Goal: Complete application form

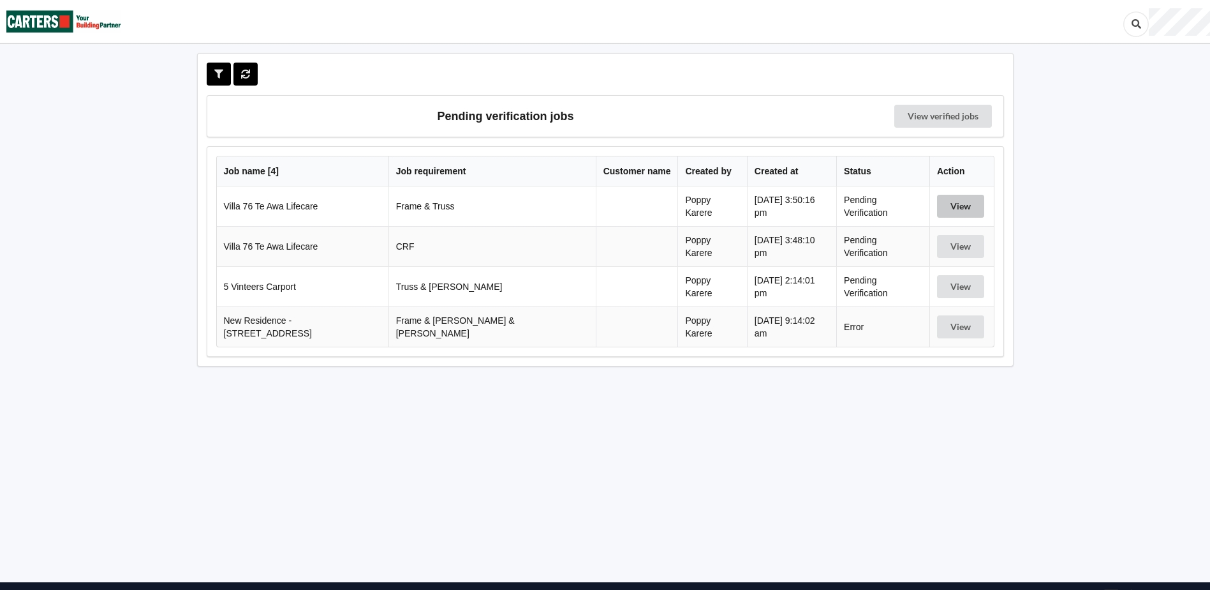
click at [951, 215] on button "View" at bounding box center [960, 206] width 47 height 23
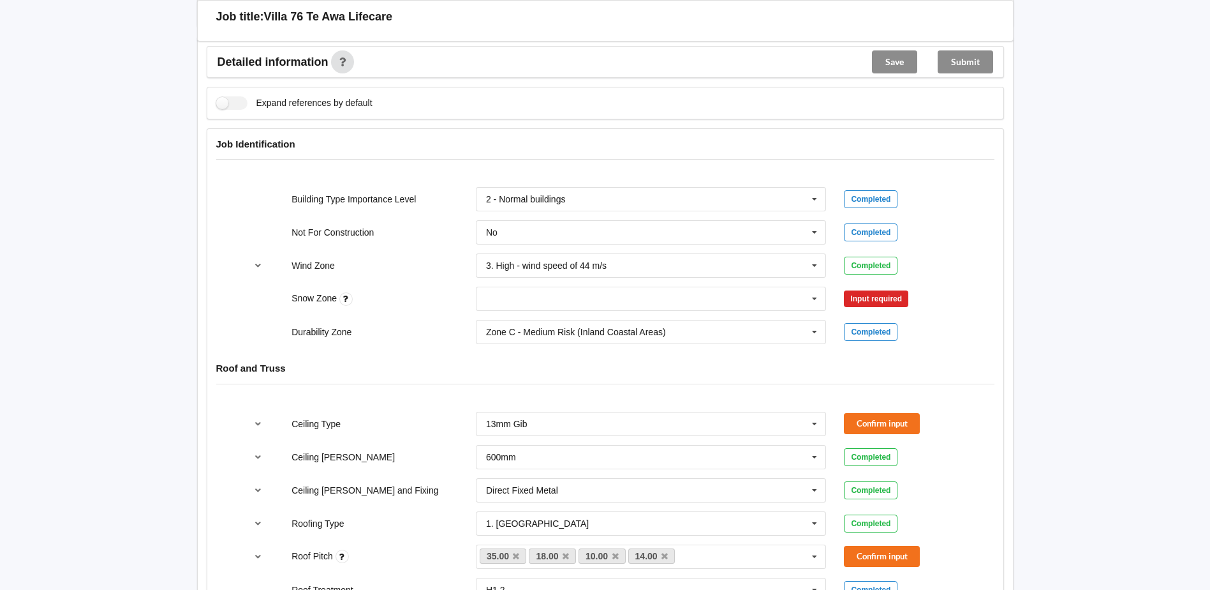
scroll to position [383, 0]
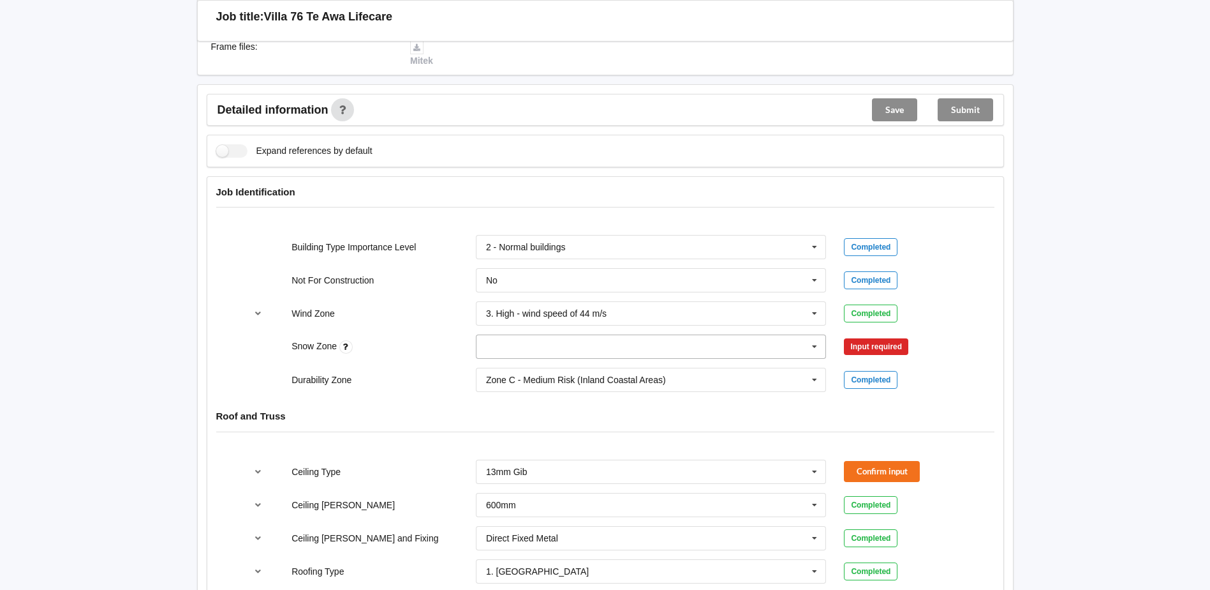
click at [824, 351] on icon at bounding box center [814, 347] width 19 height 24
click at [512, 374] on div "N0" at bounding box center [652, 370] width 350 height 24
click at [801, 288] on input "text" at bounding box center [652, 280] width 350 height 23
drag, startPoint x: 536, startPoint y: 295, endPoint x: 554, endPoint y: 301, distance: 19.4
click at [537, 295] on div "No" at bounding box center [652, 304] width 350 height 24
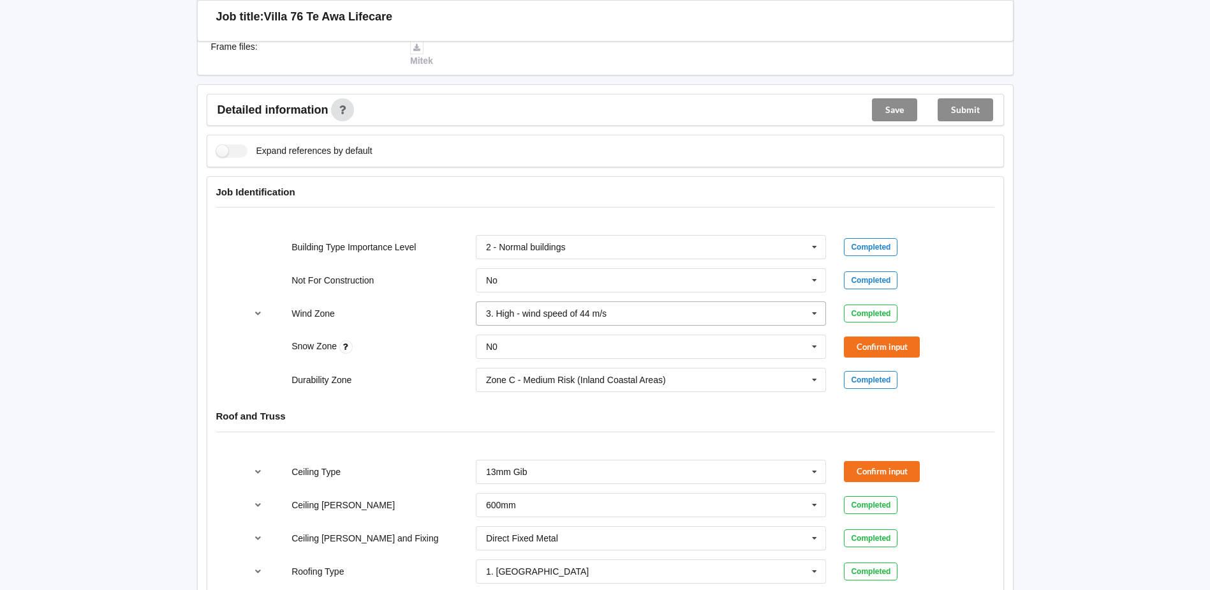
click at [544, 315] on div "3. High - wind speed of 44 m/s" at bounding box center [546, 313] width 121 height 9
click at [393, 368] on div "Durability Zone Zone C - Medium Risk (Inland Coastal Areas) Zone B - Low Risk (…" at bounding box center [605, 380] width 737 height 42
click at [740, 387] on input "text" at bounding box center [652, 379] width 350 height 23
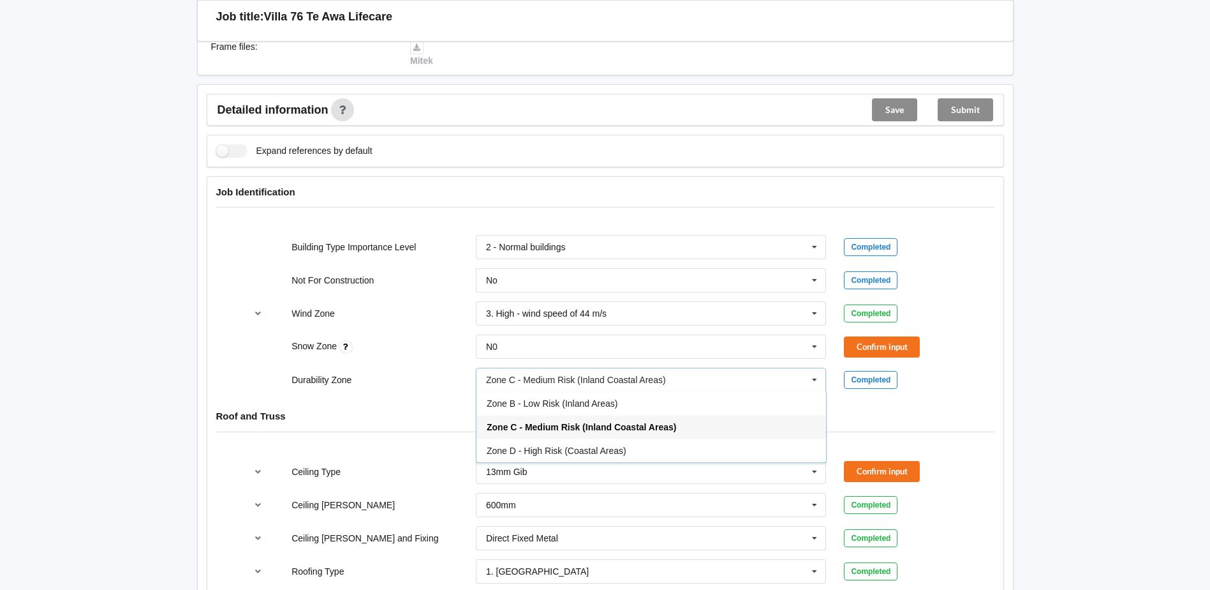
click at [574, 405] on span "Zone B - Low Risk (Inland Areas)" at bounding box center [552, 403] width 131 height 10
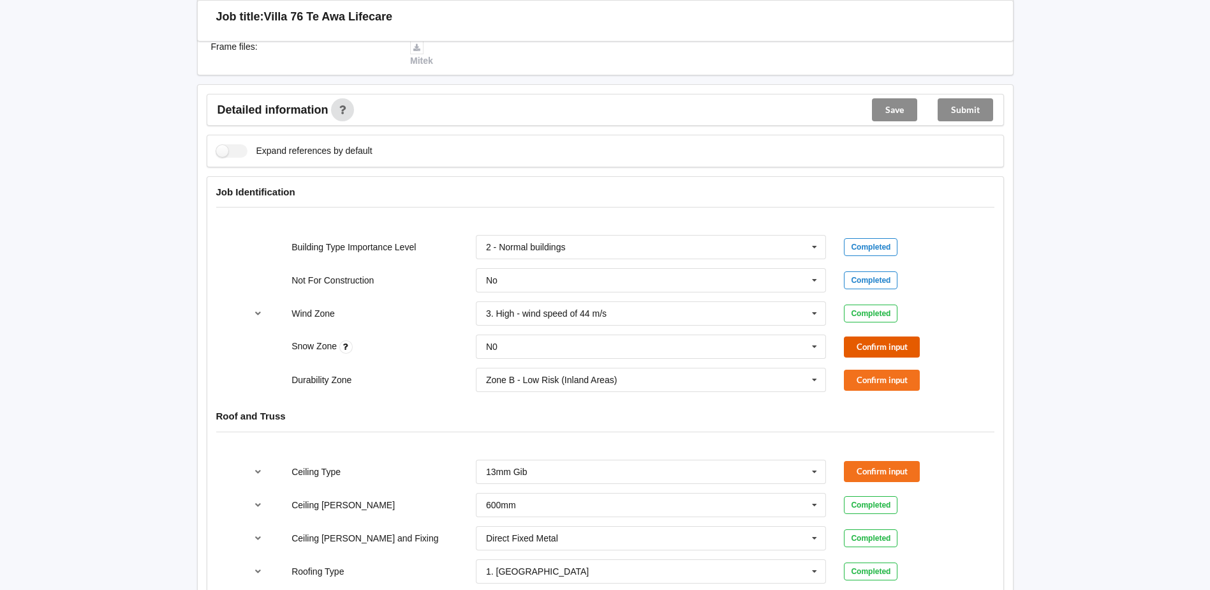
click at [861, 348] on button "Confirm input" at bounding box center [882, 346] width 76 height 21
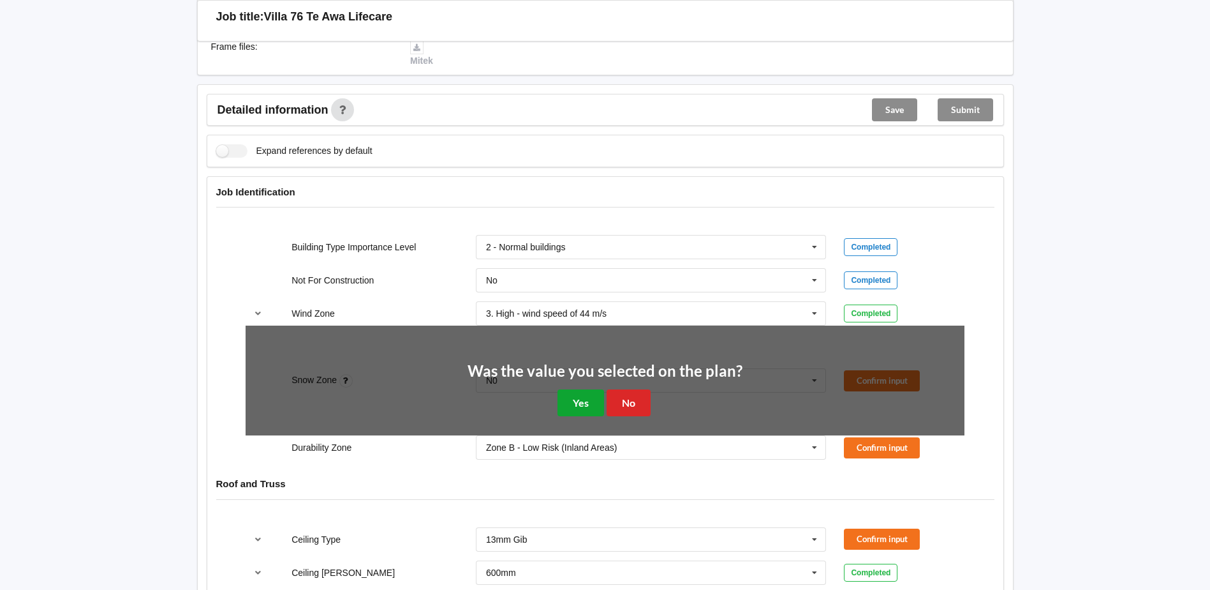
drag, startPoint x: 590, startPoint y: 402, endPoint x: 908, endPoint y: 390, distance: 318.6
click at [611, 398] on div "Was the value you selected on the plan? Yes No" at bounding box center [605, 389] width 275 height 53
drag, startPoint x: 579, startPoint y: 398, endPoint x: 635, endPoint y: 394, distance: 56.3
click at [583, 396] on button "Yes" at bounding box center [581, 402] width 47 height 26
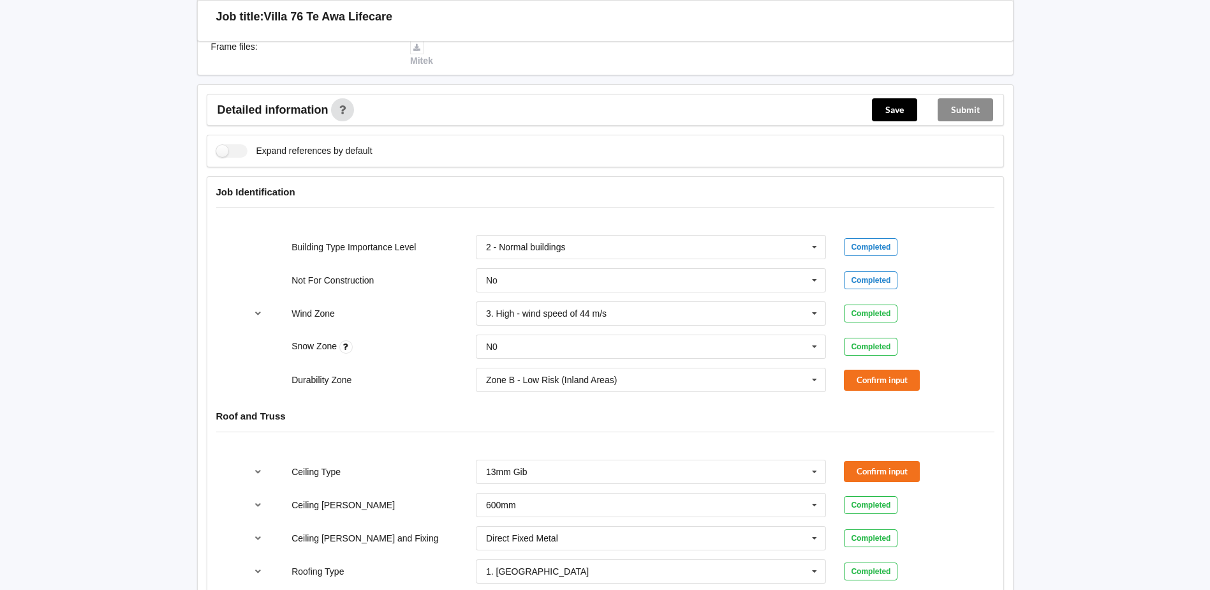
click at [903, 346] on div "Completed" at bounding box center [904, 347] width 121 height 18
click at [881, 376] on button "Confirm input" at bounding box center [882, 379] width 76 height 21
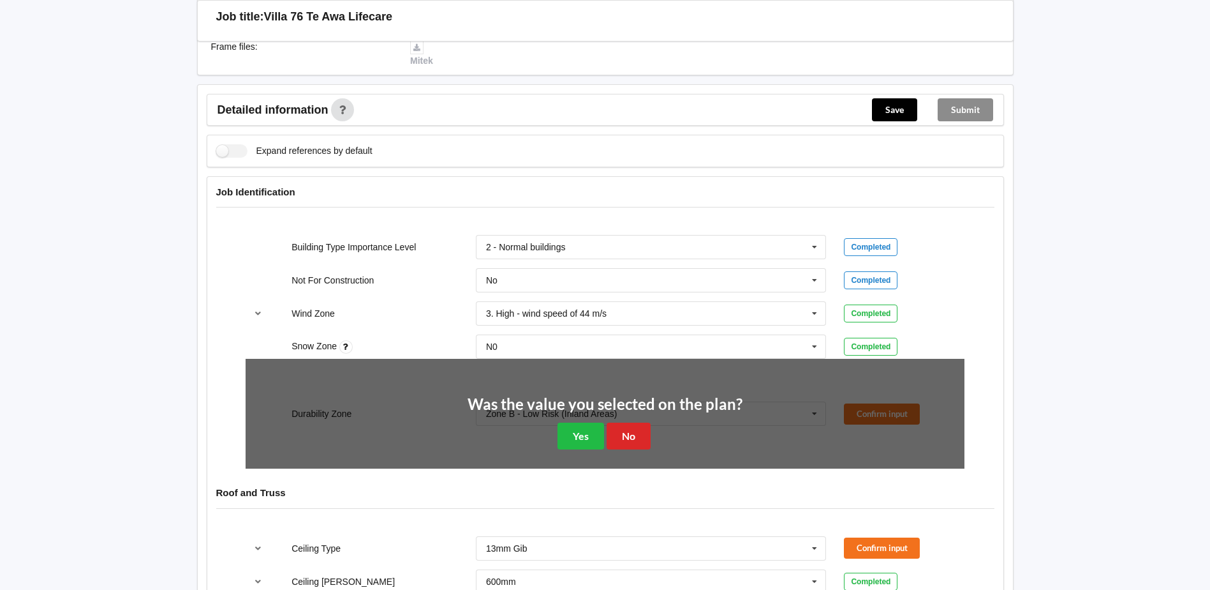
click at [588, 419] on div "Was the value you selected on the plan? Yes No" at bounding box center [605, 422] width 275 height 53
click at [577, 439] on button "Yes" at bounding box center [581, 435] width 47 height 26
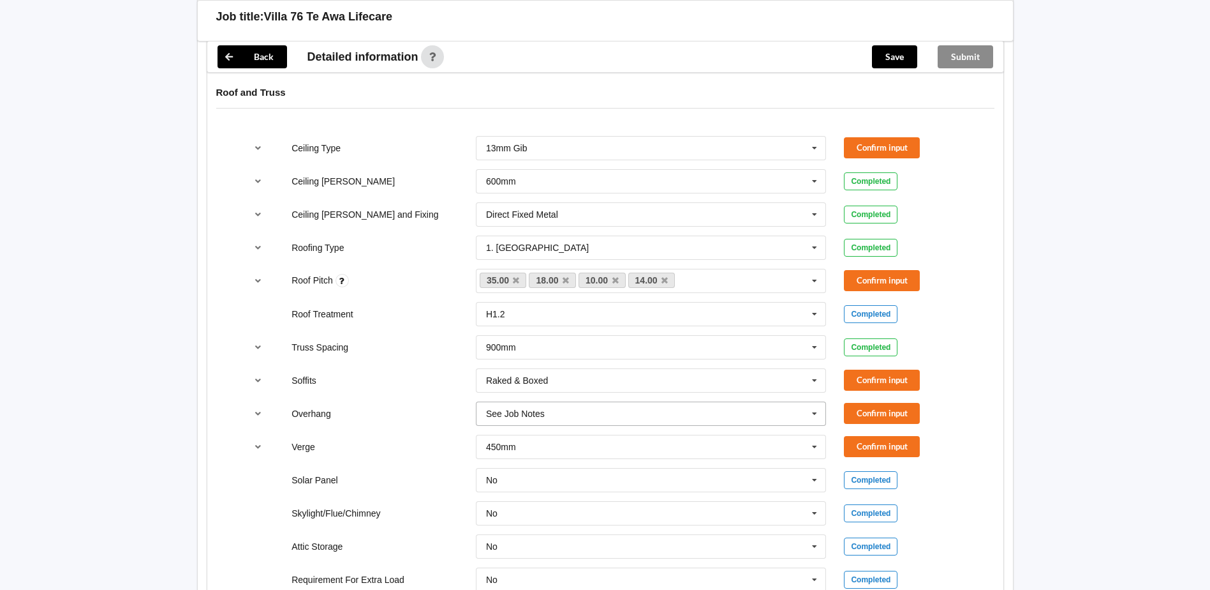
scroll to position [702, 0]
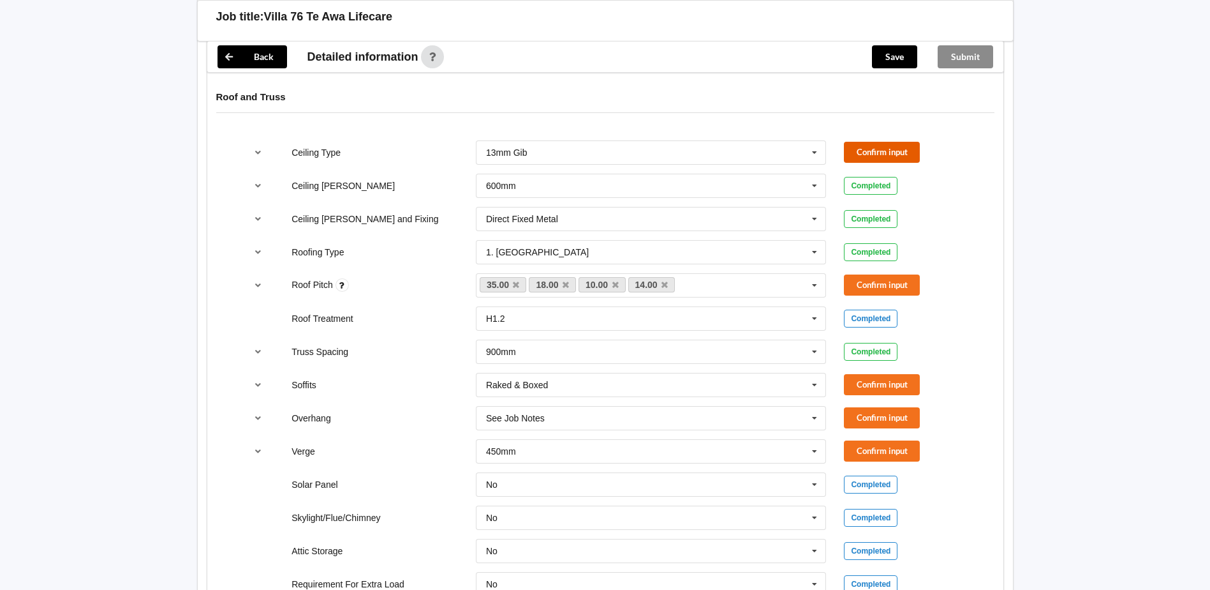
drag, startPoint x: 882, startPoint y: 151, endPoint x: 829, endPoint y: 161, distance: 53.8
click at [882, 151] on button "Confirm input" at bounding box center [882, 152] width 76 height 21
click at [666, 285] on icon at bounding box center [665, 285] width 6 height 8
click at [862, 276] on button "Confirm input" at bounding box center [882, 284] width 76 height 21
click at [570, 420] on input "text" at bounding box center [652, 417] width 350 height 23
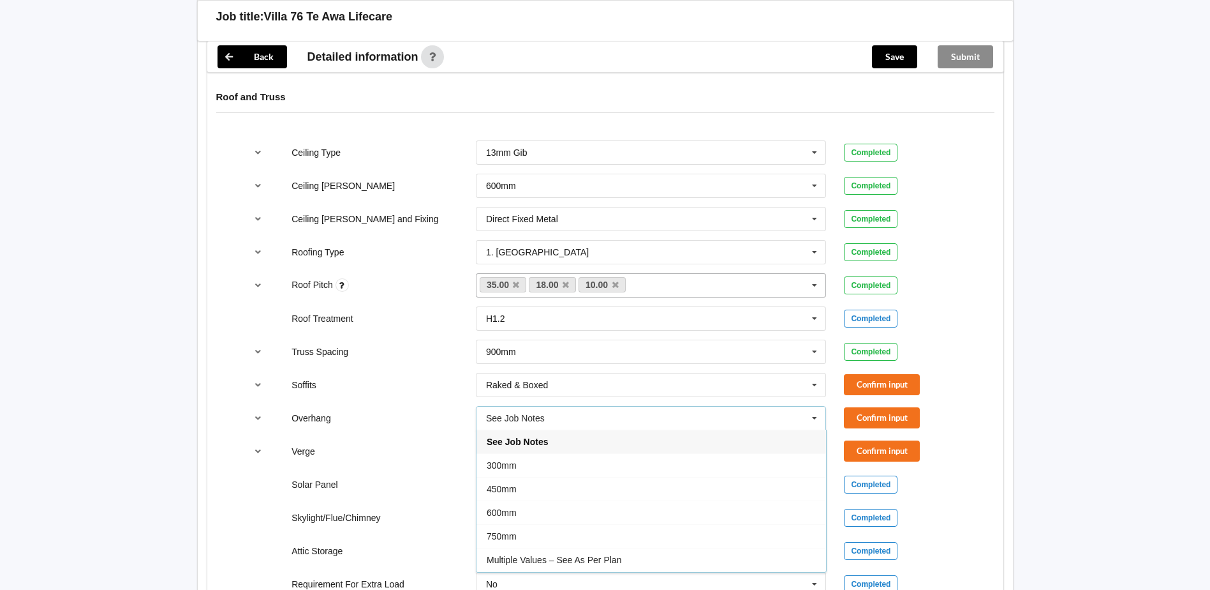
drag, startPoint x: 521, startPoint y: 484, endPoint x: 544, endPoint y: 484, distance: 23.6
click at [521, 484] on div "450mm" at bounding box center [652, 489] width 350 height 24
click at [260, 456] on button "reference-toggle" at bounding box center [258, 451] width 25 height 23
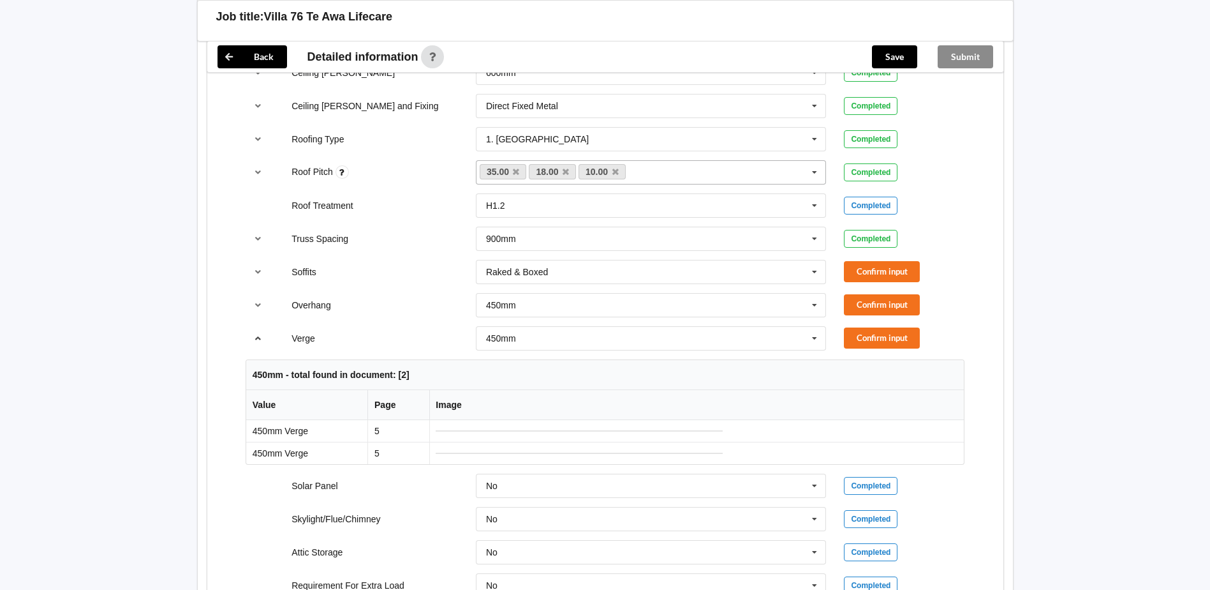
scroll to position [829, 0]
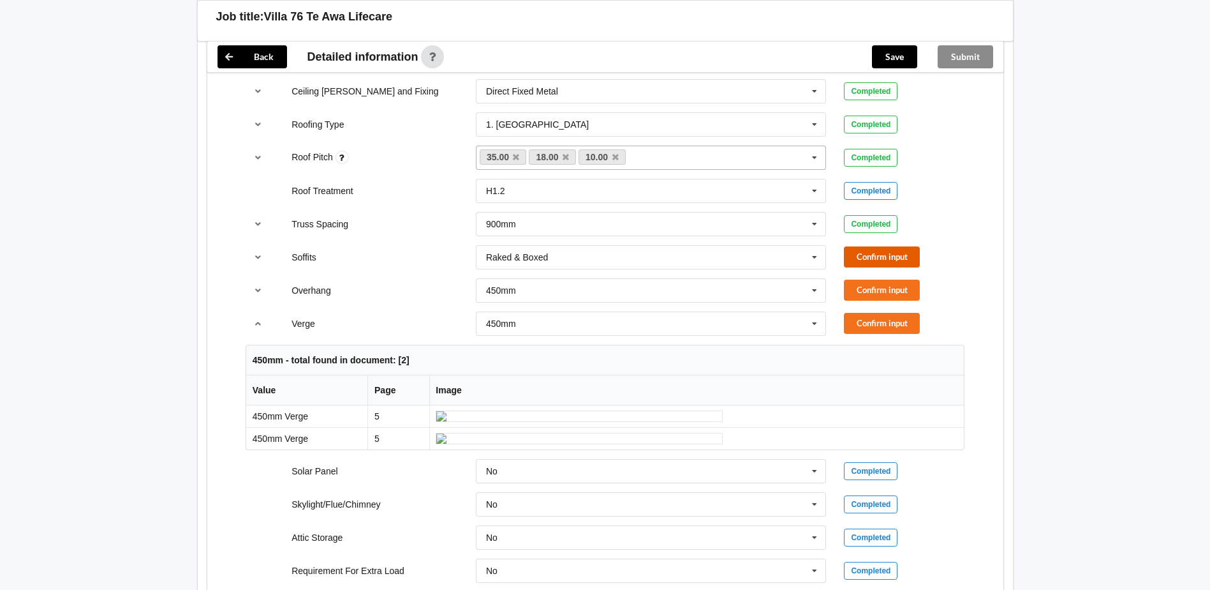
click at [869, 257] on button "Confirm input" at bounding box center [882, 256] width 76 height 21
click at [895, 294] on button "Confirm input" at bounding box center [882, 289] width 76 height 21
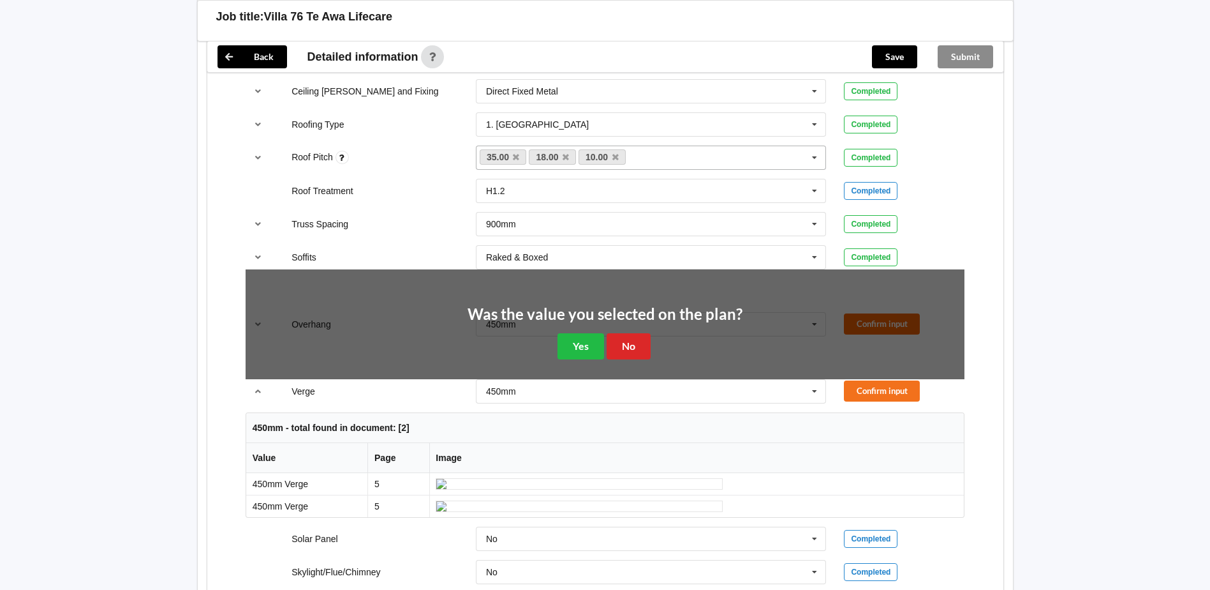
click at [895, 308] on div "Was the value you selected on the plan? Yes No" at bounding box center [605, 333] width 719 height 128
drag, startPoint x: 590, startPoint y: 349, endPoint x: 600, endPoint y: 350, distance: 9.6
click at [592, 349] on button "Yes" at bounding box center [581, 346] width 47 height 26
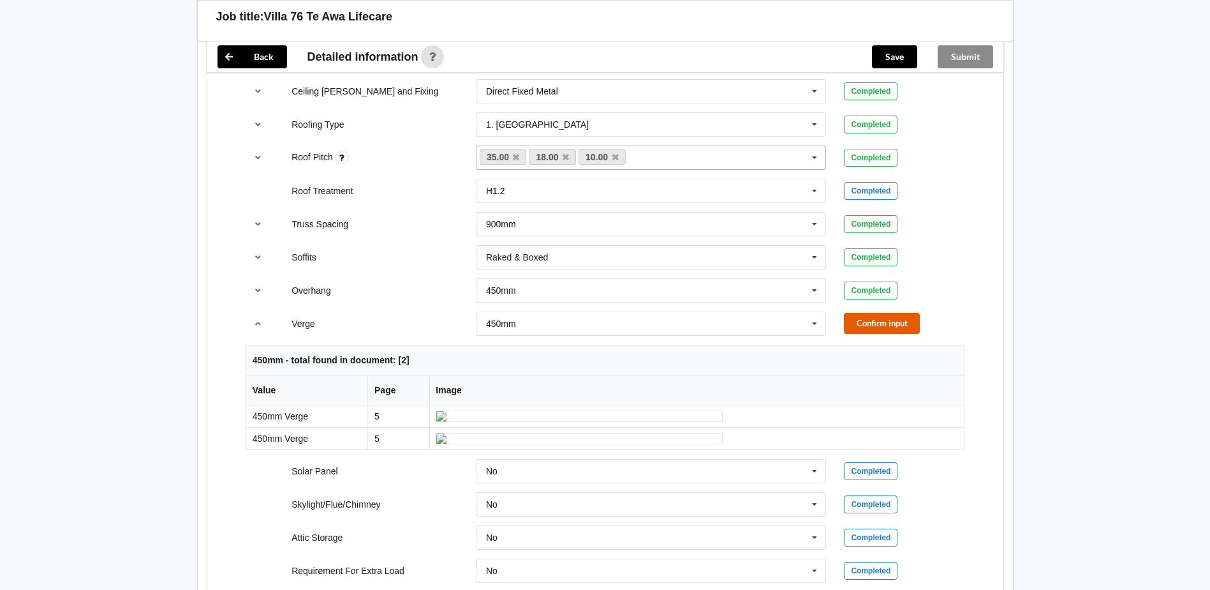
drag, startPoint x: 881, startPoint y: 326, endPoint x: 590, endPoint y: 338, distance: 291.2
click at [880, 326] on button "Confirm input" at bounding box center [882, 323] width 76 height 21
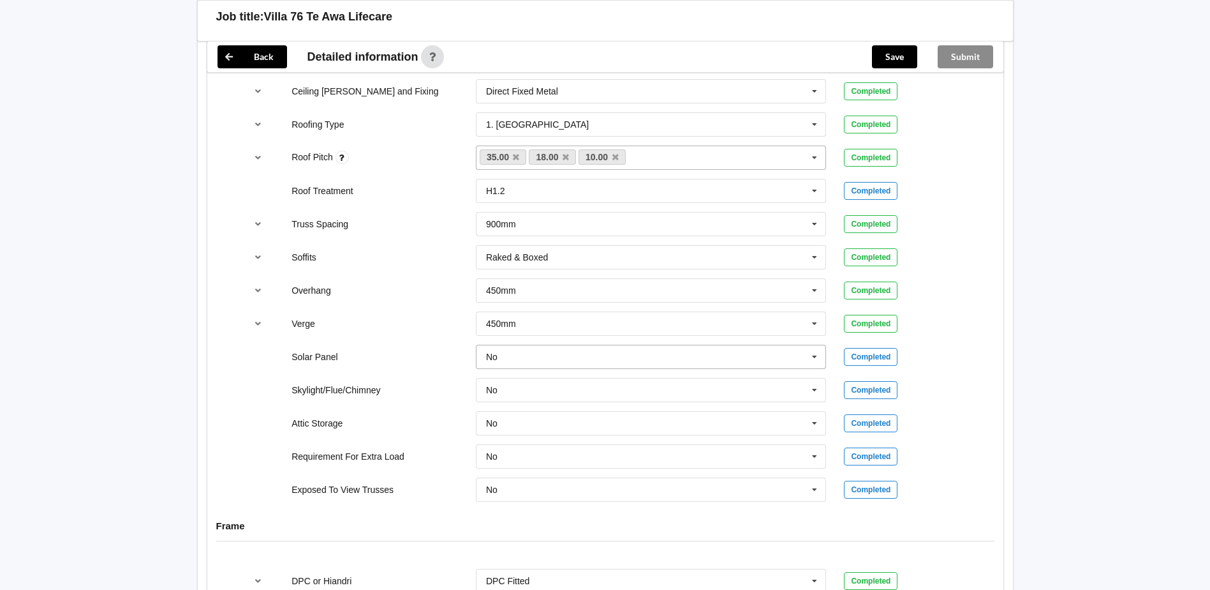
scroll to position [893, 0]
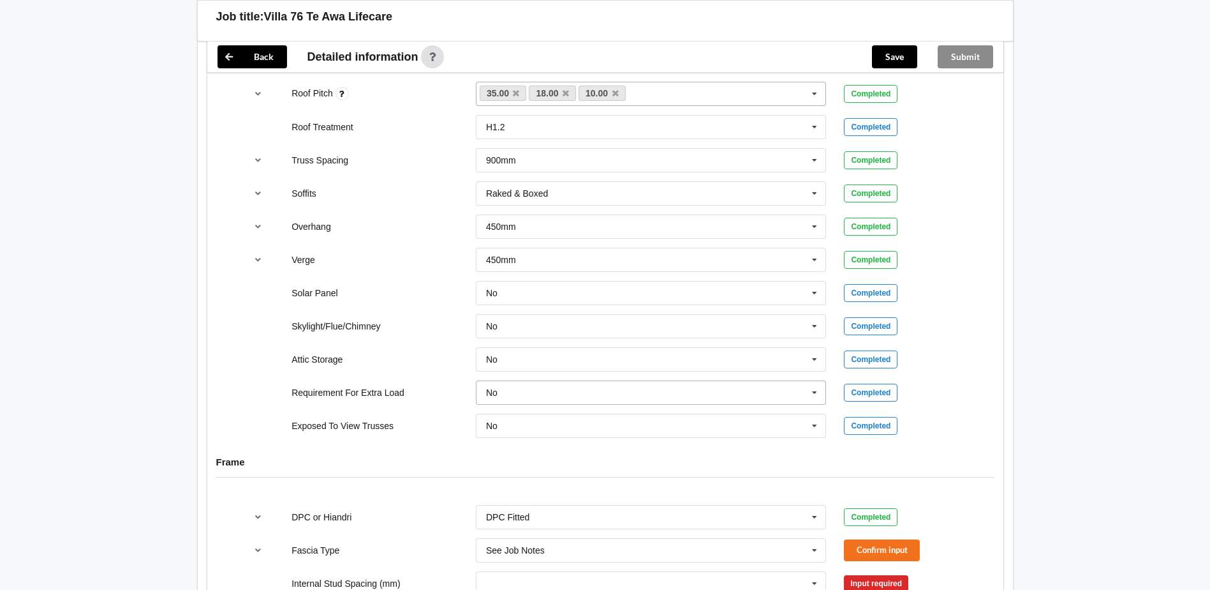
click at [515, 391] on input "text" at bounding box center [652, 392] width 350 height 23
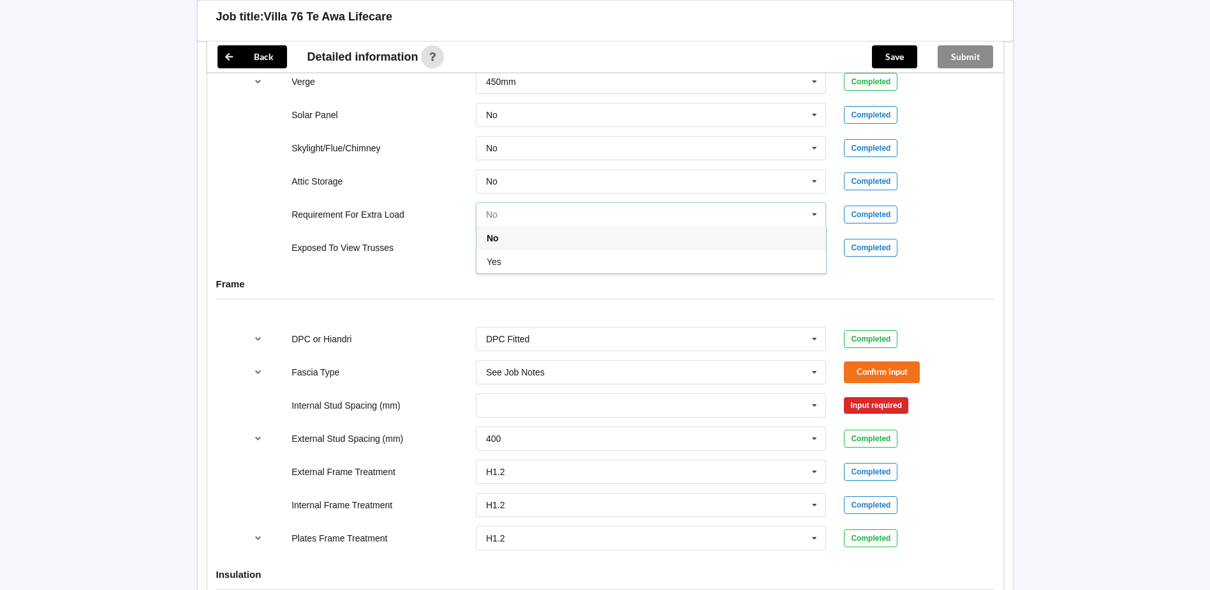
scroll to position [1149, 0]
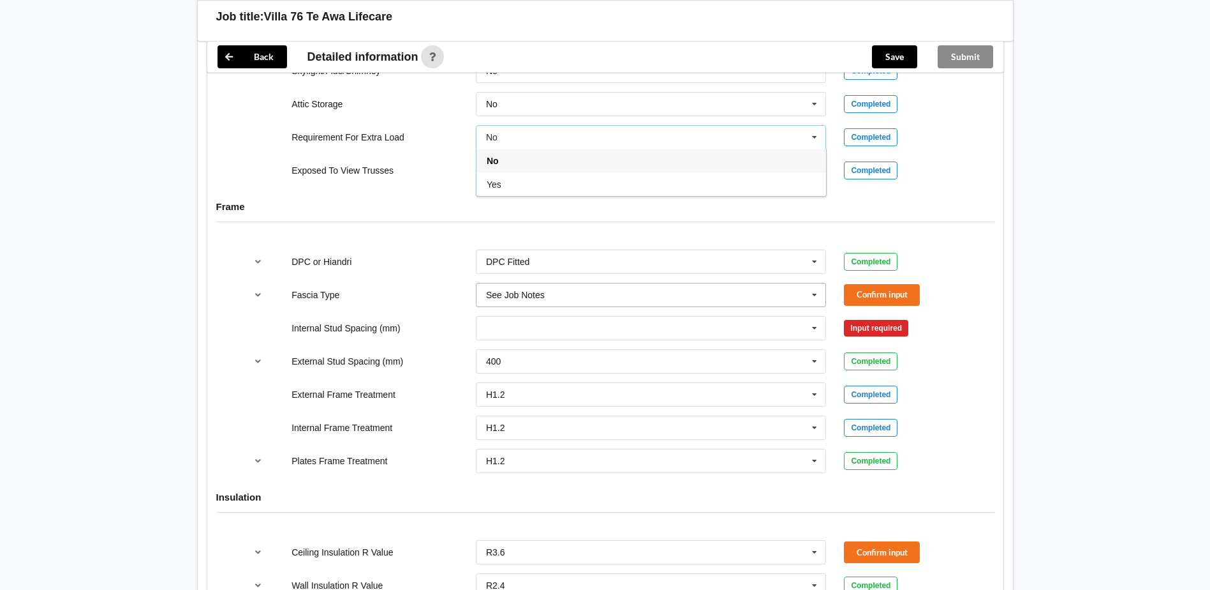
click at [561, 303] on input "text" at bounding box center [652, 294] width 350 height 23
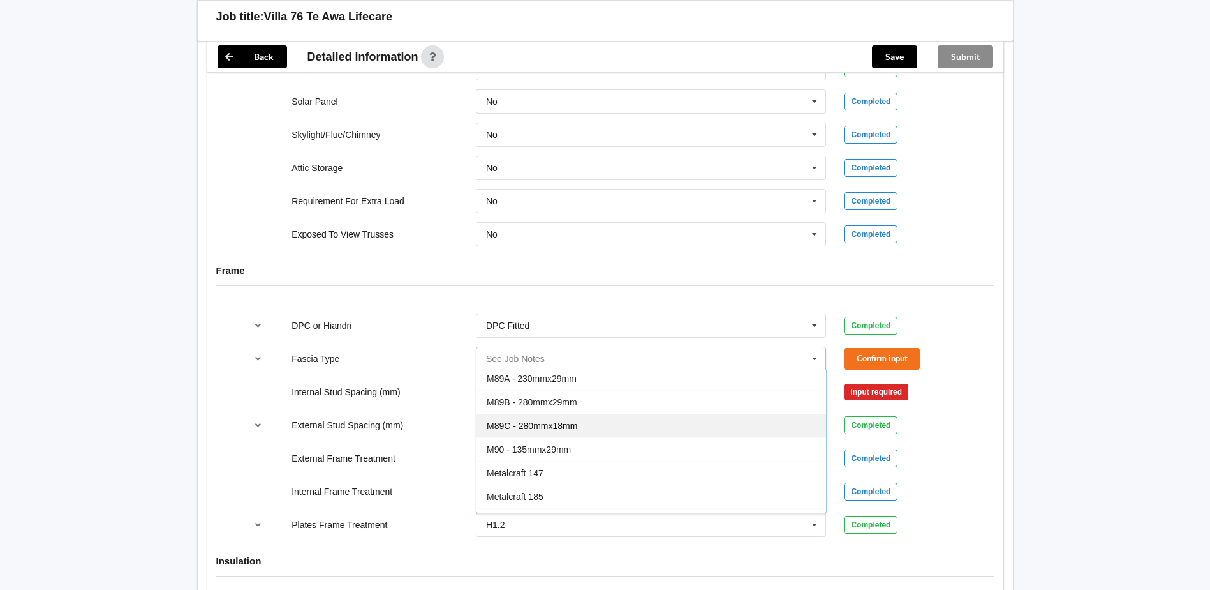
scroll to position [0, 0]
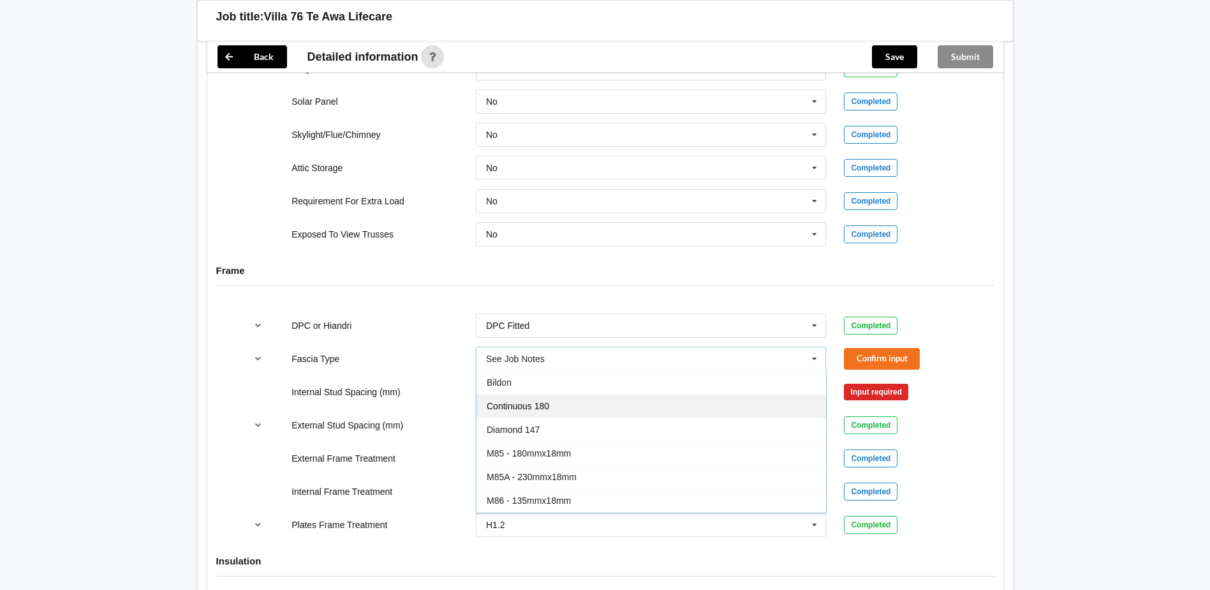
click at [571, 396] on div "Continuous 180" at bounding box center [652, 406] width 350 height 24
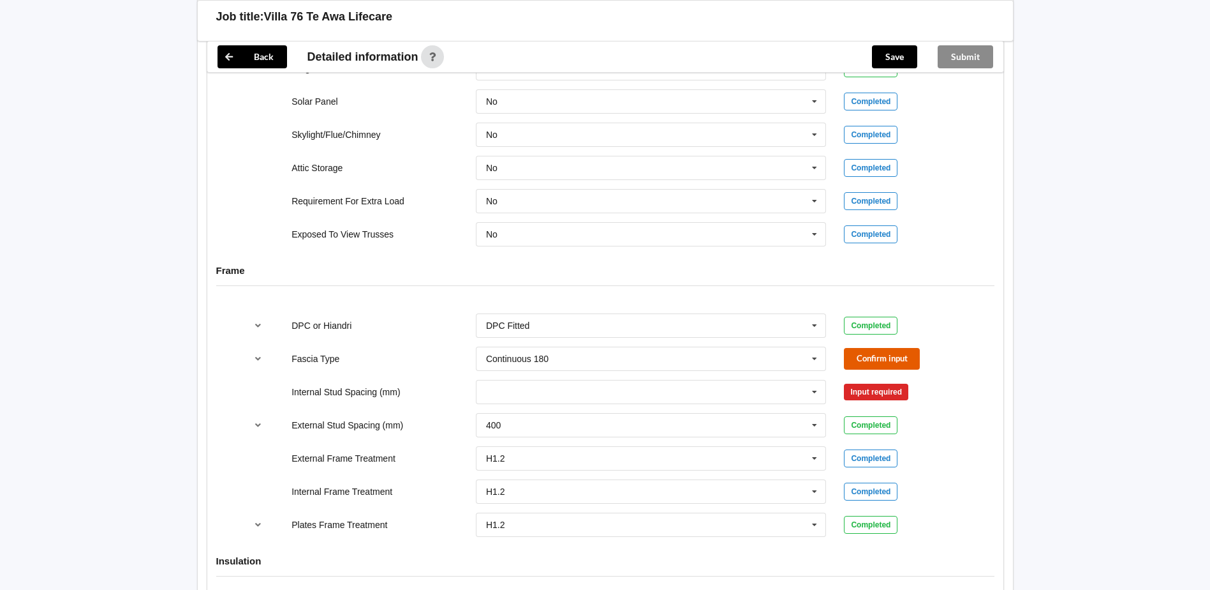
click at [847, 352] on button "Confirm input" at bounding box center [882, 358] width 76 height 21
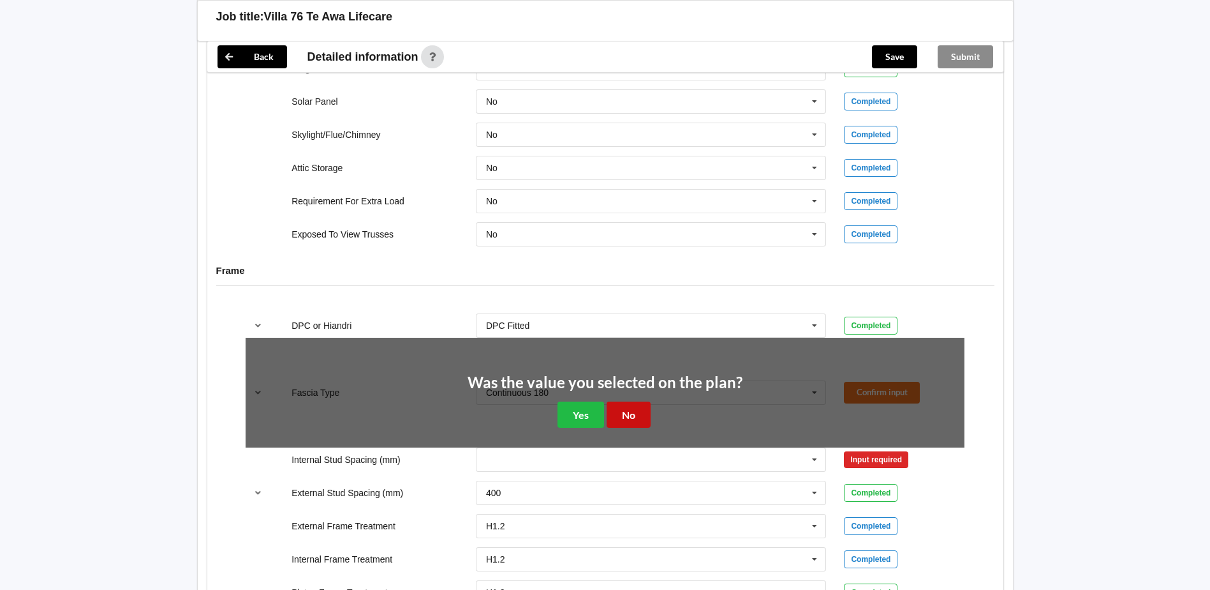
click at [624, 419] on button "No" at bounding box center [629, 414] width 44 height 26
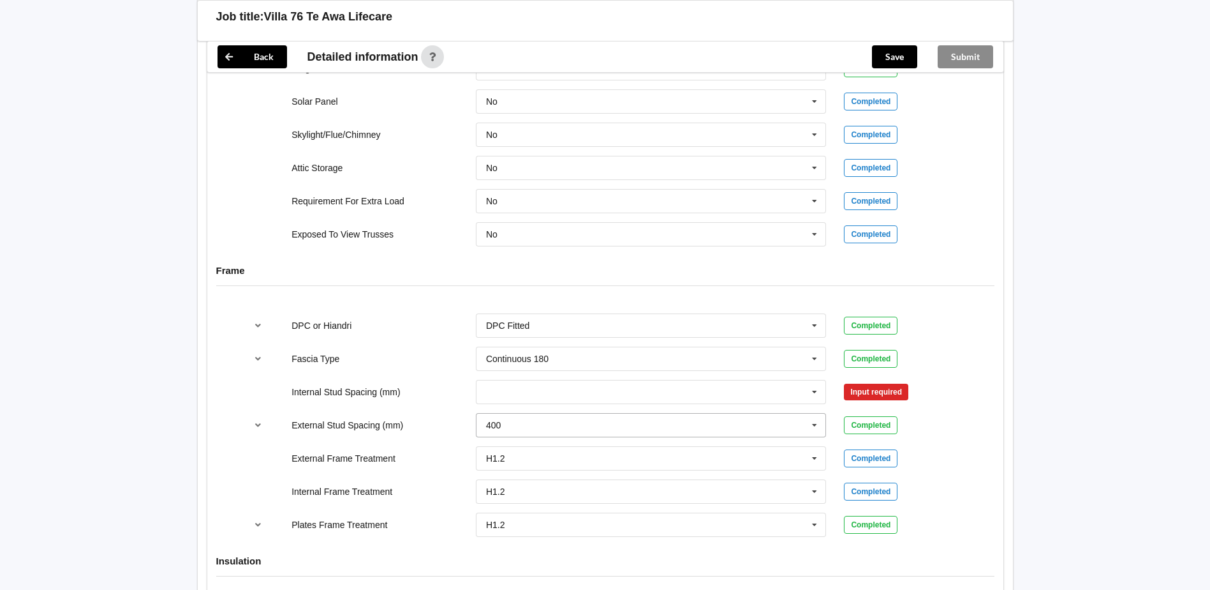
click at [534, 429] on input "text" at bounding box center [652, 424] width 350 height 23
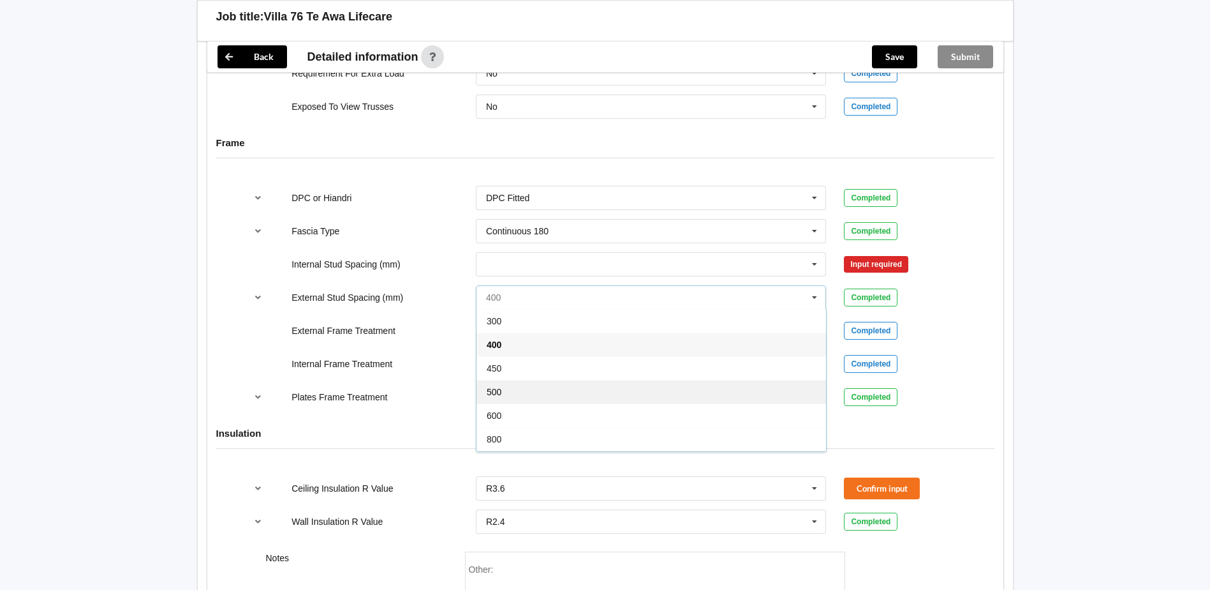
scroll to position [70, 0]
click at [542, 394] on span "Multiple Values – See As Per Plan" at bounding box center [554, 392] width 135 height 10
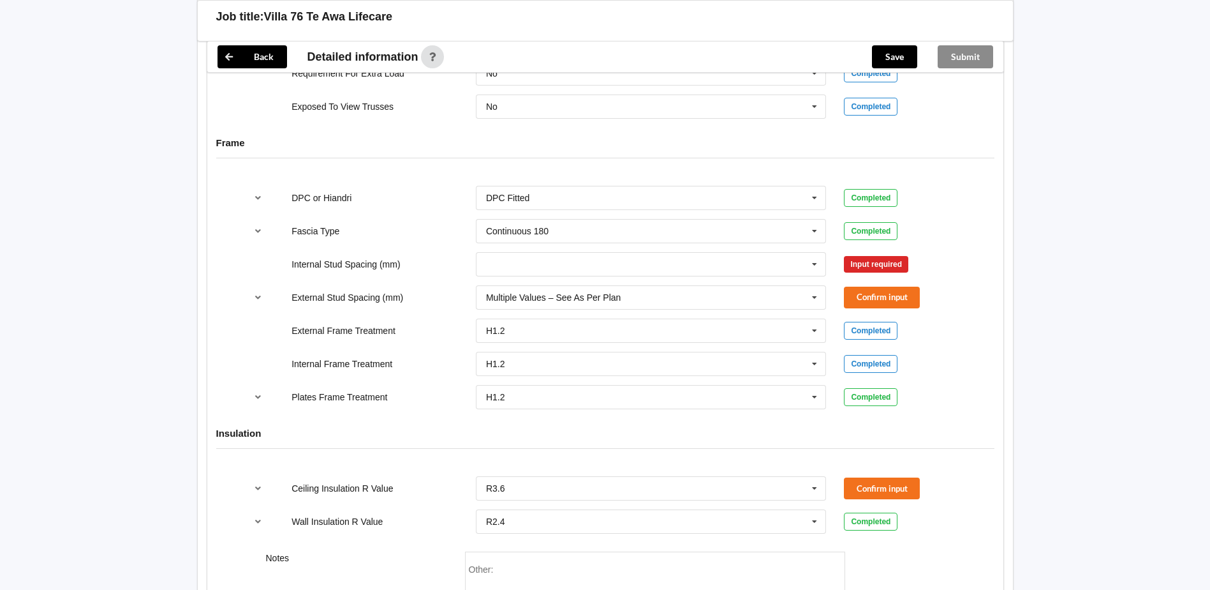
click at [628, 278] on div "Multiple Values – See As Per Plan 300 400 450 500 600 800 Multiple Values – See…" at bounding box center [651, 297] width 369 height 42
click at [644, 271] on input "text" at bounding box center [652, 264] width 350 height 23
drag, startPoint x: 627, startPoint y: 358, endPoint x: 836, endPoint y: 253, distance: 233.4
click at [629, 357] on div "Multiple Values – See As Per Plan" at bounding box center [652, 359] width 350 height 24
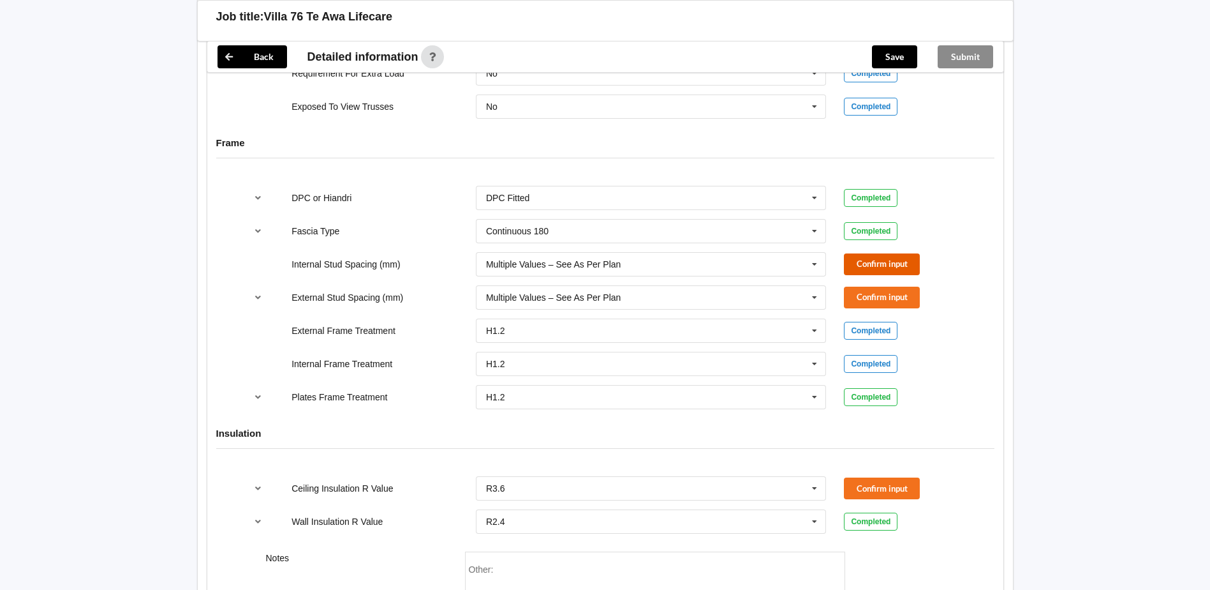
click at [872, 258] on button "Confirm input" at bounding box center [882, 263] width 76 height 21
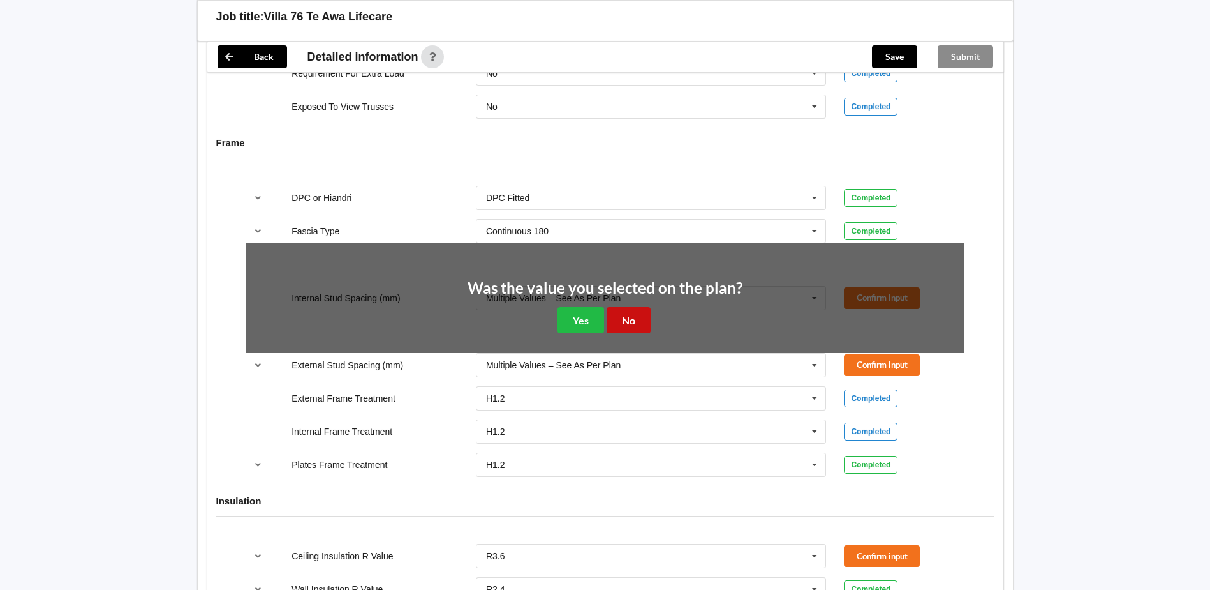
drag, startPoint x: 613, startPoint y: 320, endPoint x: 856, endPoint y: 315, distance: 243.2
click at [615, 320] on button "No" at bounding box center [629, 320] width 44 height 26
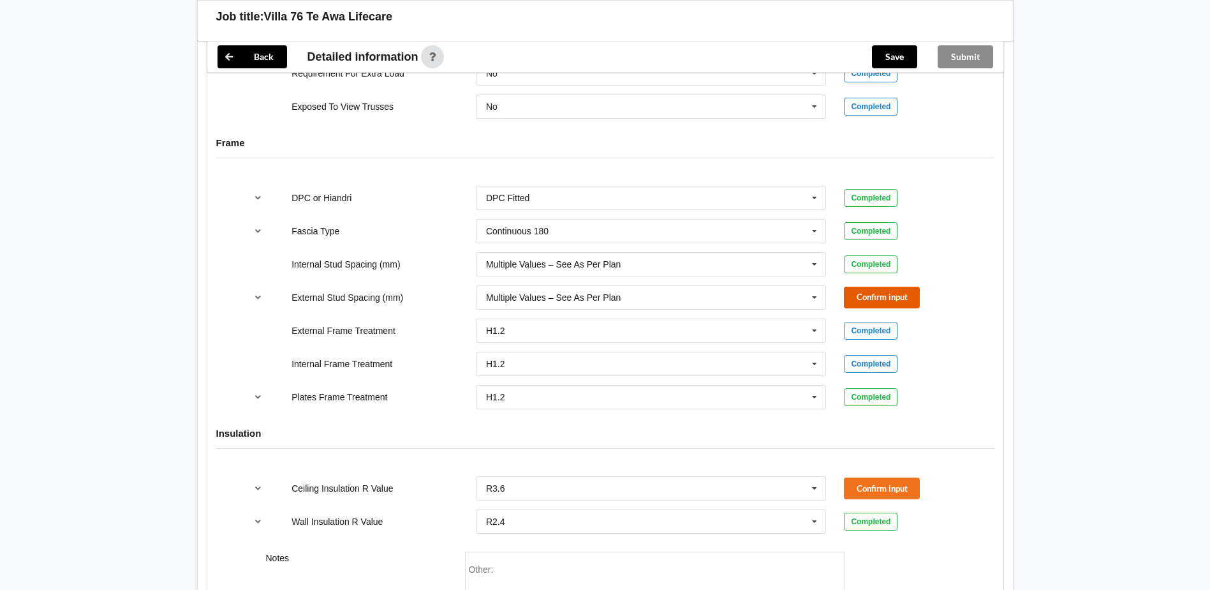
click at [888, 297] on button "Confirm input" at bounding box center [882, 296] width 76 height 21
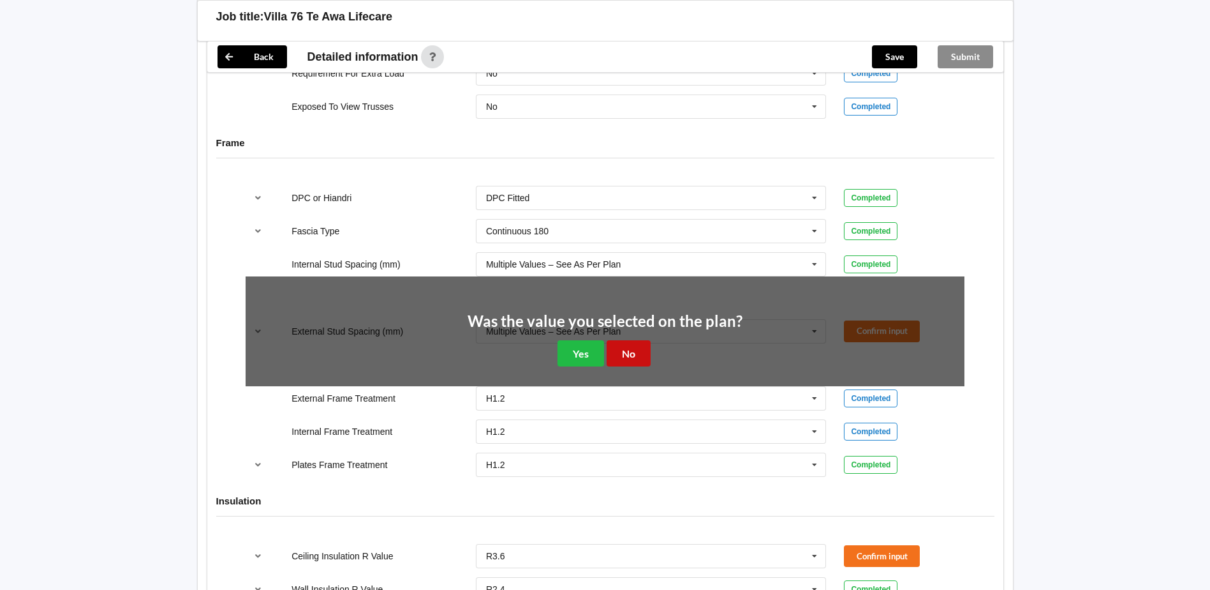
click at [625, 357] on button "No" at bounding box center [629, 353] width 44 height 26
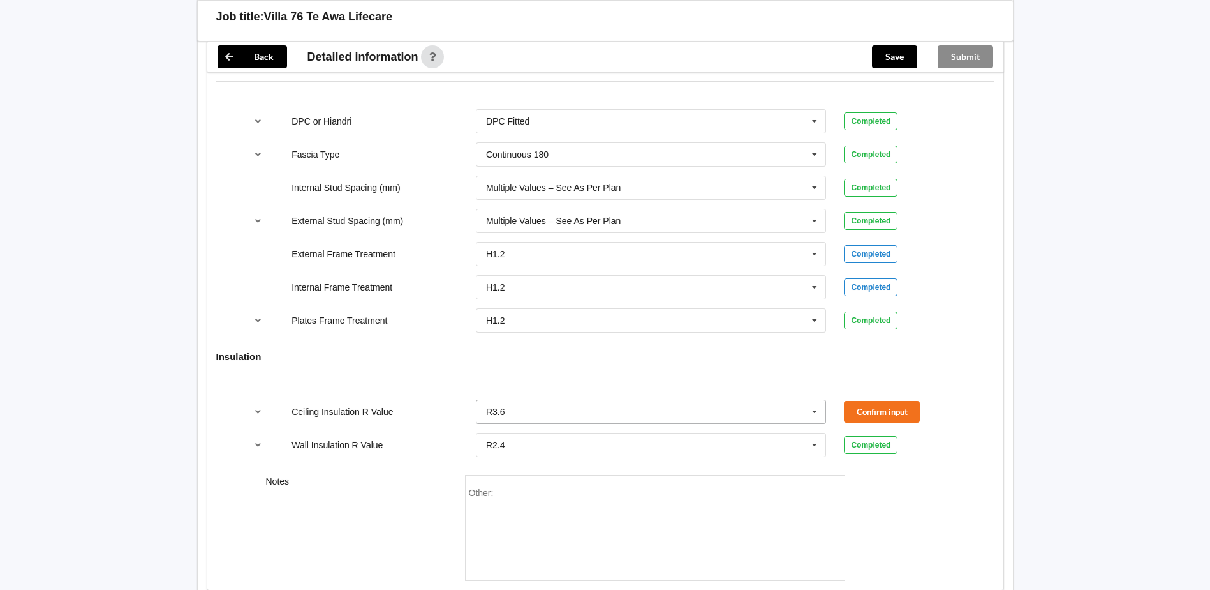
scroll to position [1372, 0]
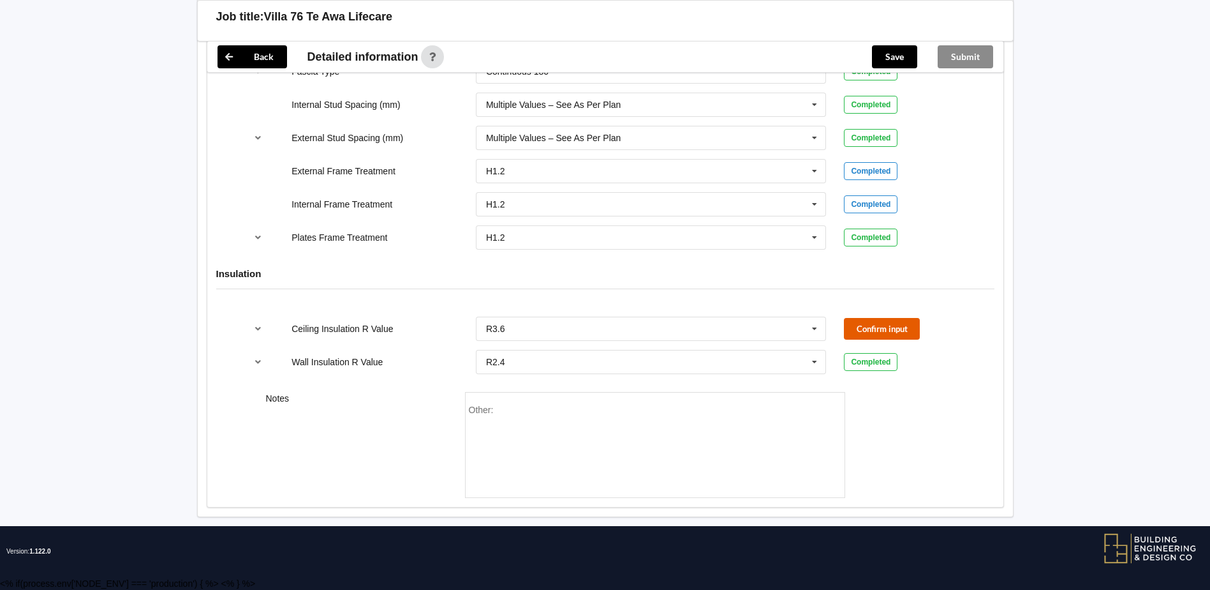
click at [899, 321] on button "Confirm input" at bounding box center [882, 328] width 76 height 21
click at [888, 56] on button "Save" at bounding box center [894, 56] width 45 height 23
click at [978, 39] on div "Job title: Villa 76 Te Awa Lifecare" at bounding box center [605, 20] width 817 height 41
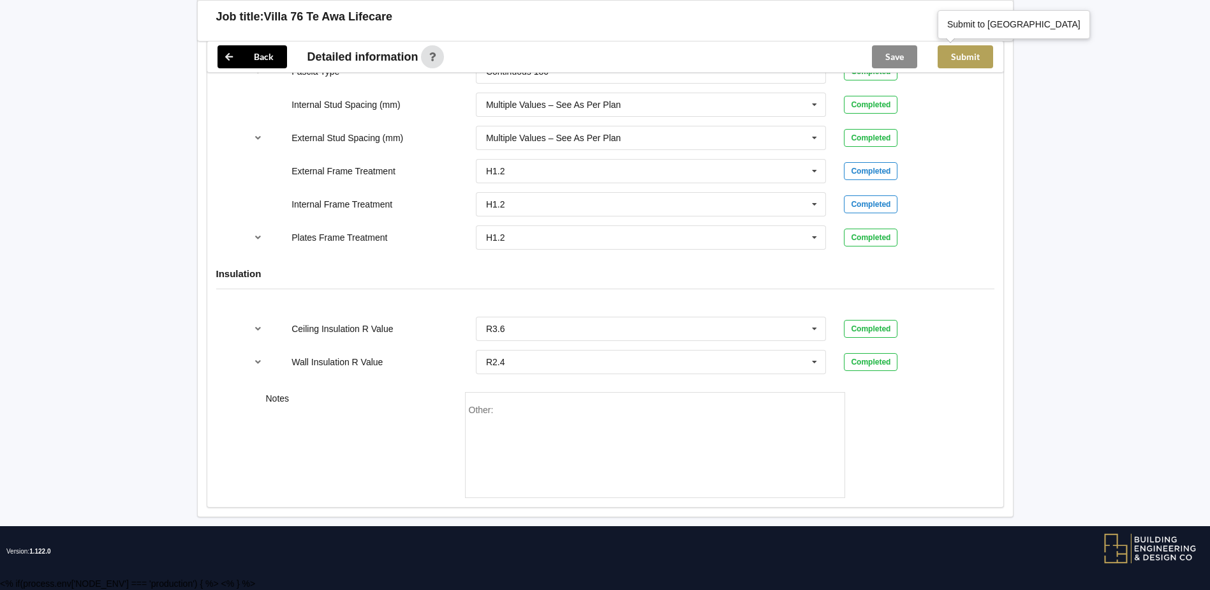
click at [960, 54] on button "Submit" at bounding box center [966, 56] width 56 height 23
click at [216, 61] on div "Back" at bounding box center [252, 56] width 90 height 31
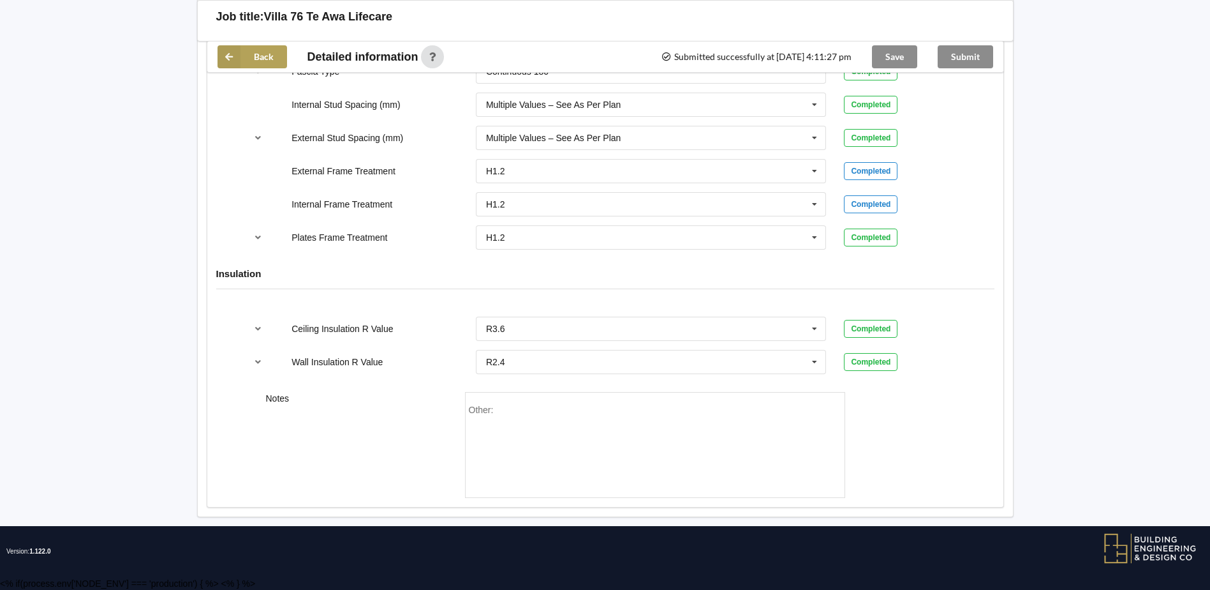
click at [225, 61] on icon at bounding box center [229, 56] width 23 height 23
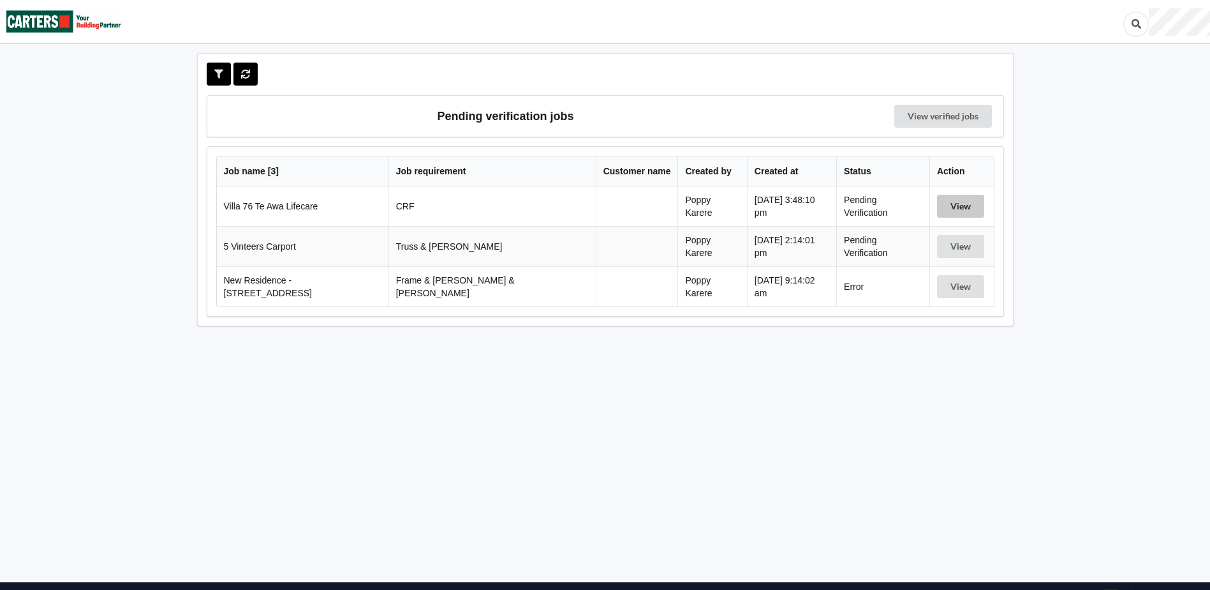
click at [955, 202] on button "View" at bounding box center [960, 206] width 47 height 23
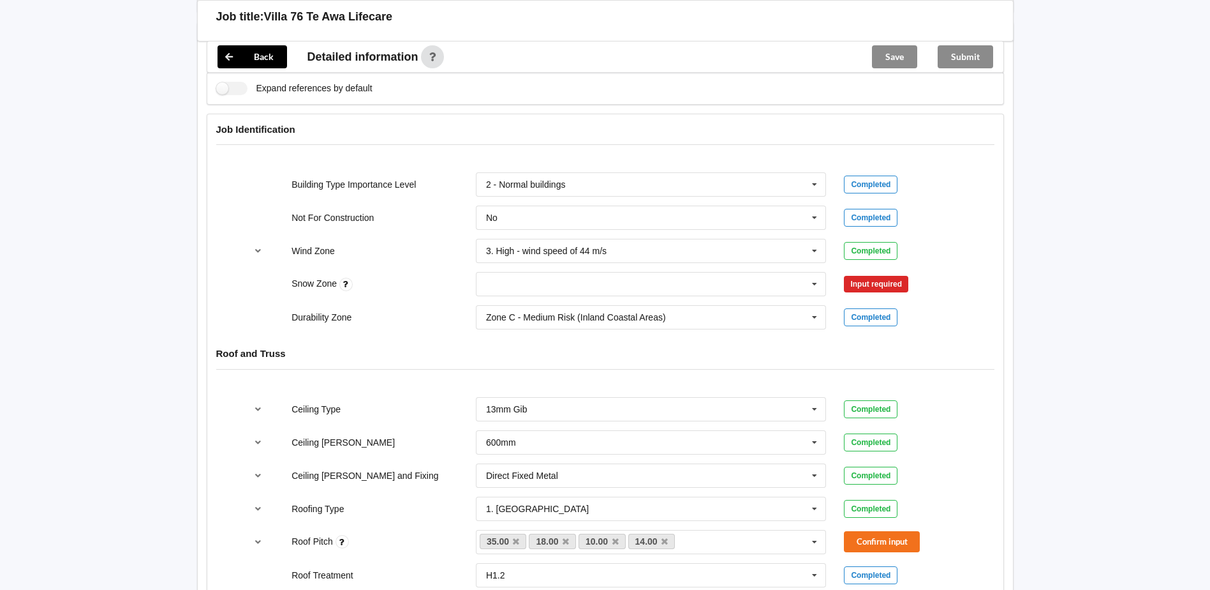
scroll to position [447, 0]
click at [516, 276] on input "text" at bounding box center [652, 282] width 350 height 23
click at [512, 308] on div "N0" at bounding box center [652, 306] width 350 height 24
click at [859, 283] on button "Confirm input" at bounding box center [882, 282] width 76 height 21
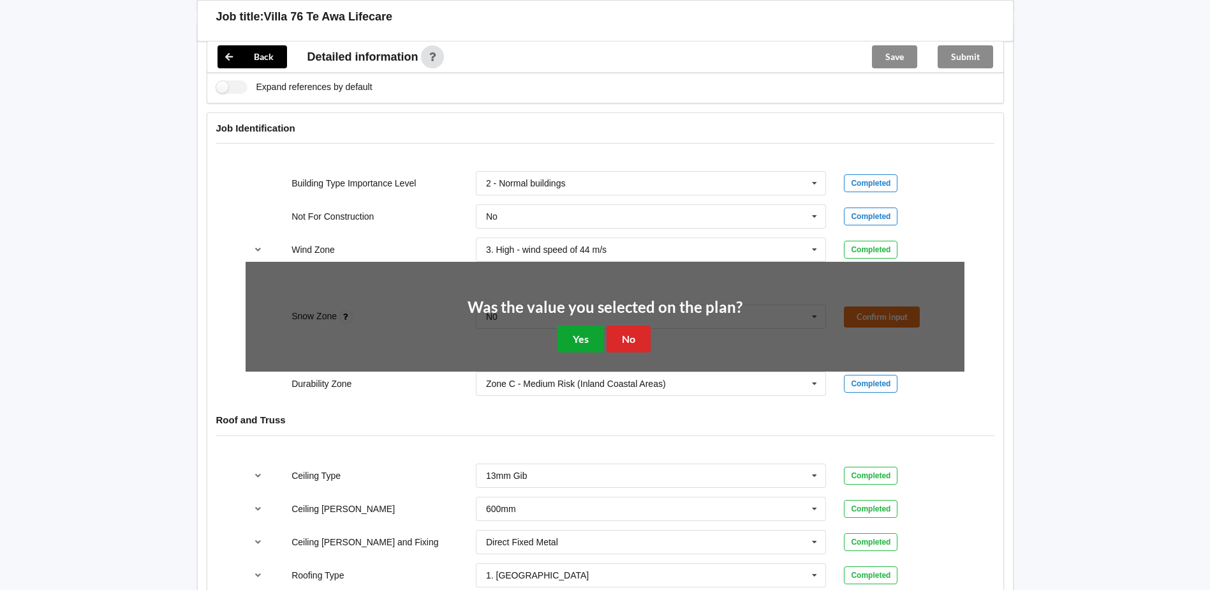
drag, startPoint x: 588, startPoint y: 332, endPoint x: 814, endPoint y: 340, distance: 226.0
click at [597, 332] on button "Yes" at bounding box center [581, 338] width 47 height 26
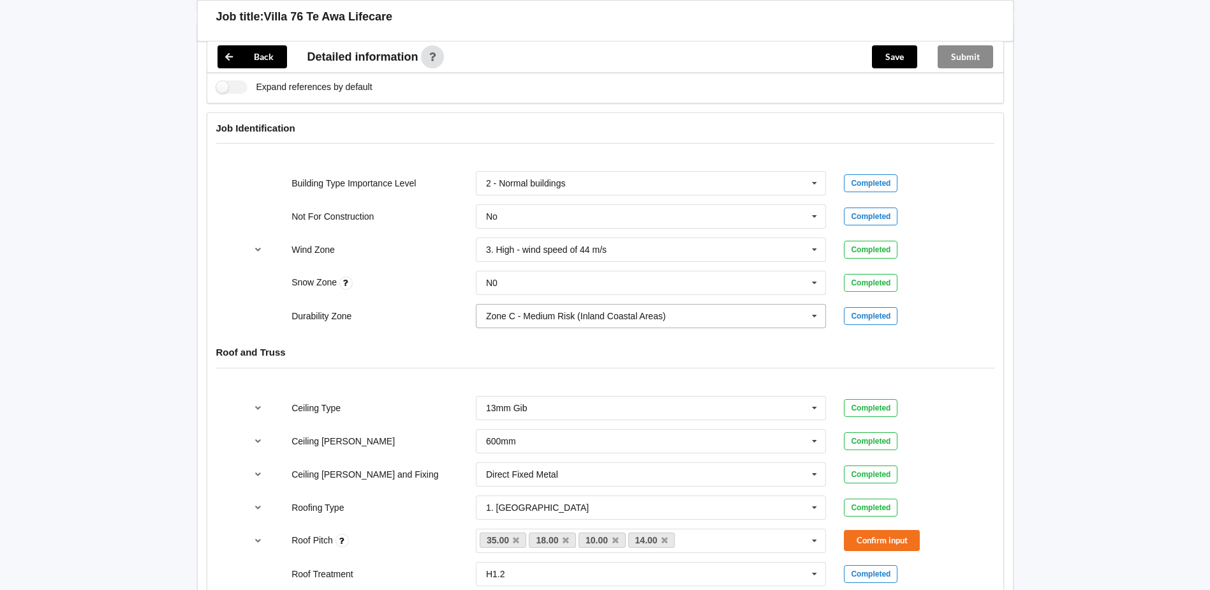
click at [808, 311] on icon at bounding box center [814, 316] width 19 height 24
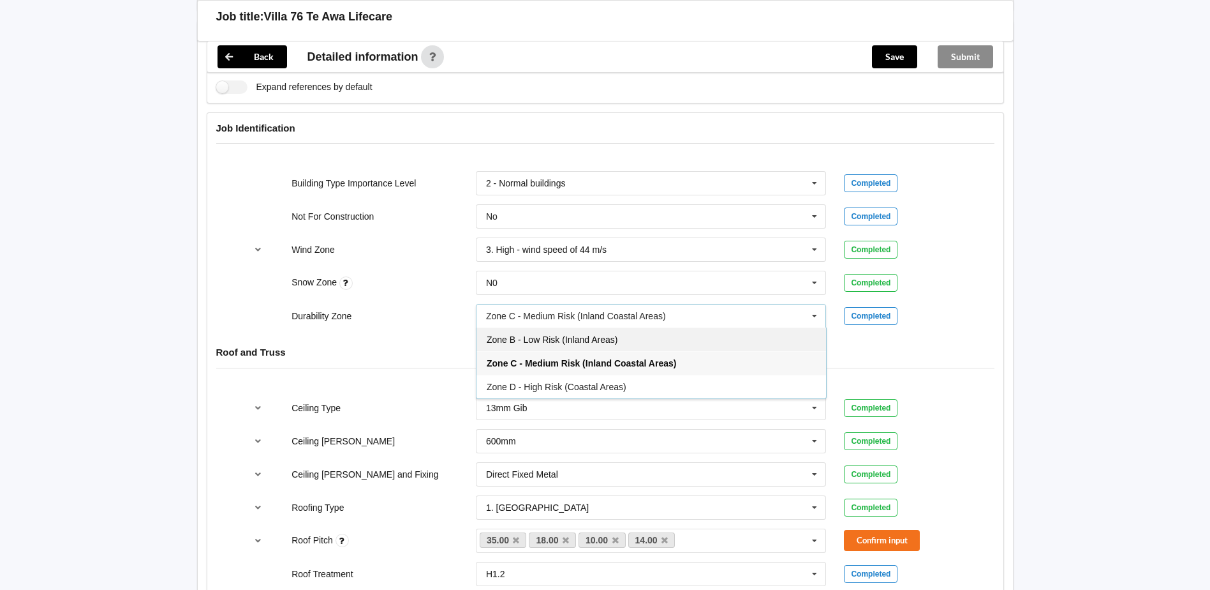
click at [603, 346] on div "Zone B - Low Risk (Inland Areas)" at bounding box center [652, 339] width 350 height 24
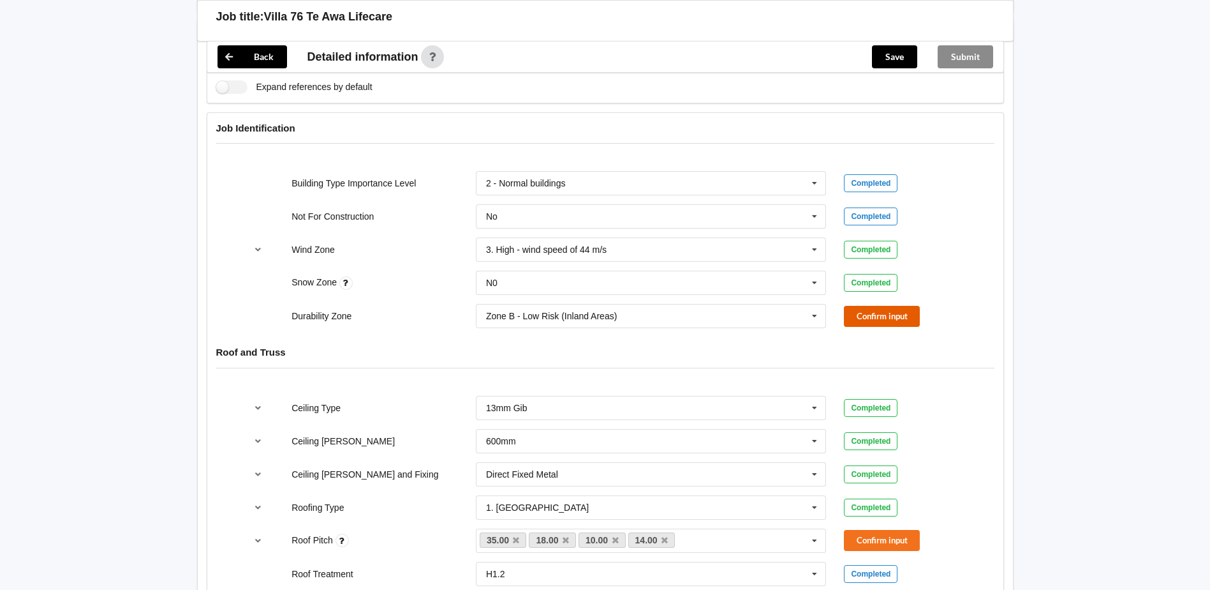
click at [891, 317] on button "Confirm input" at bounding box center [882, 316] width 76 height 21
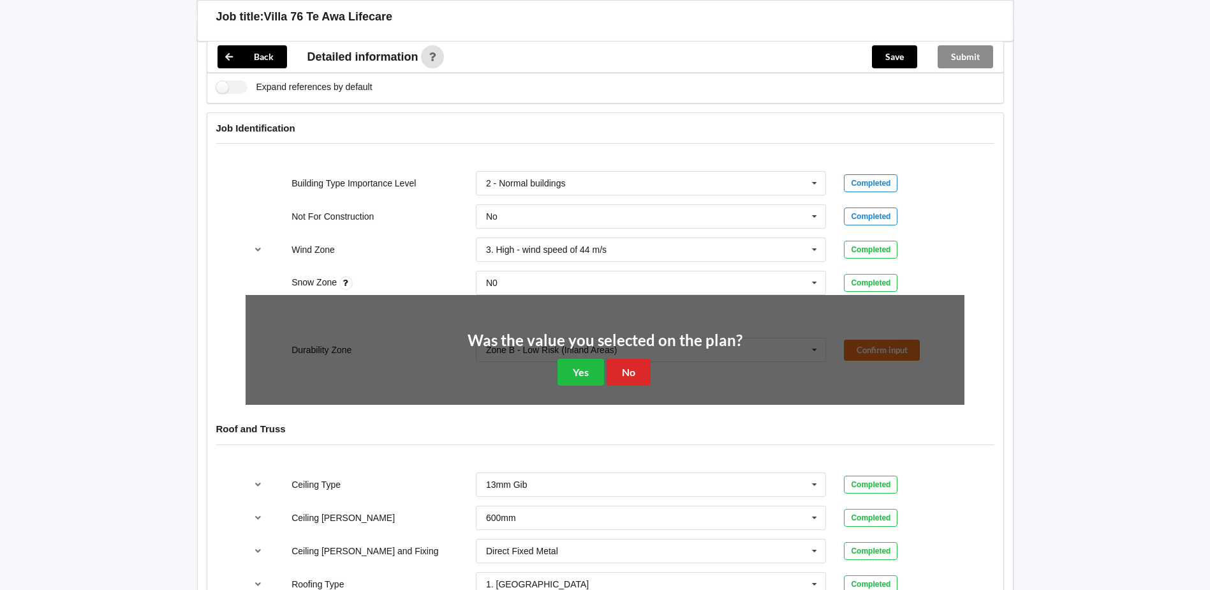
click at [604, 368] on div "Was the value you selected on the plan? Yes No" at bounding box center [605, 358] width 275 height 53
click at [592, 371] on button "Yes" at bounding box center [581, 372] width 47 height 26
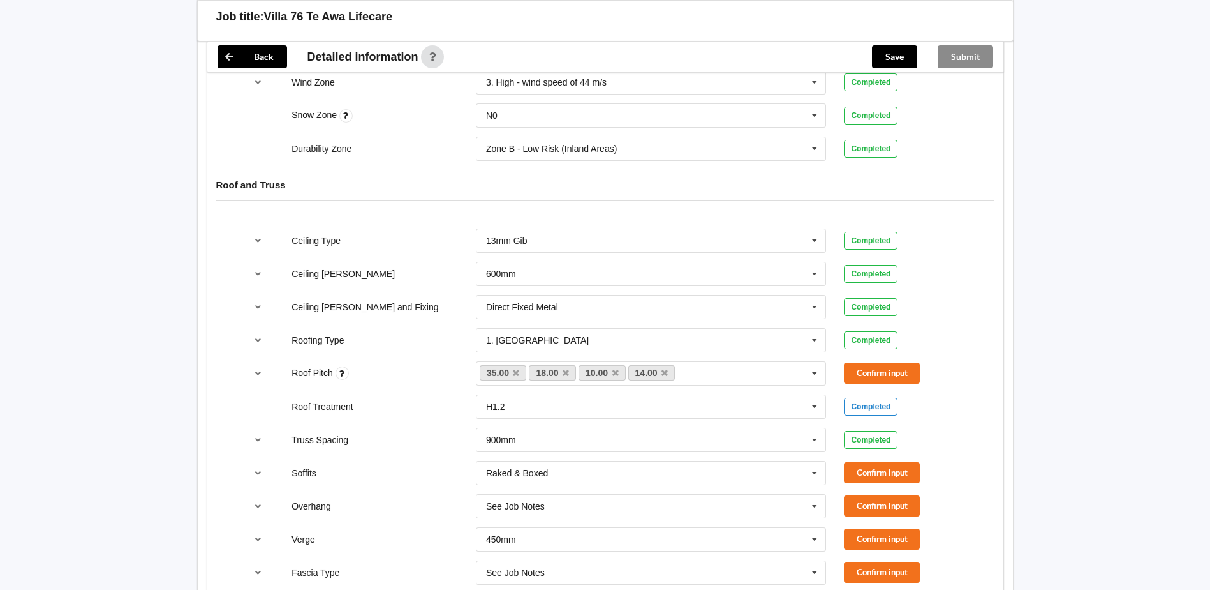
scroll to position [638, 0]
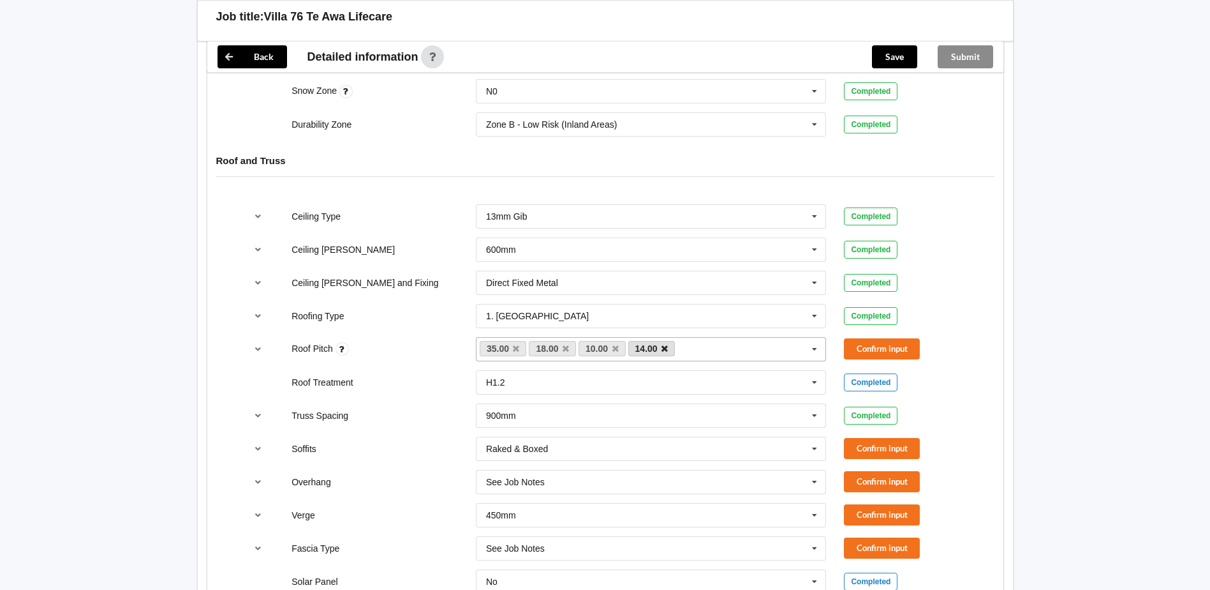
click at [667, 352] on icon at bounding box center [665, 349] width 6 height 8
click at [872, 352] on button "Confirm input" at bounding box center [882, 348] width 76 height 21
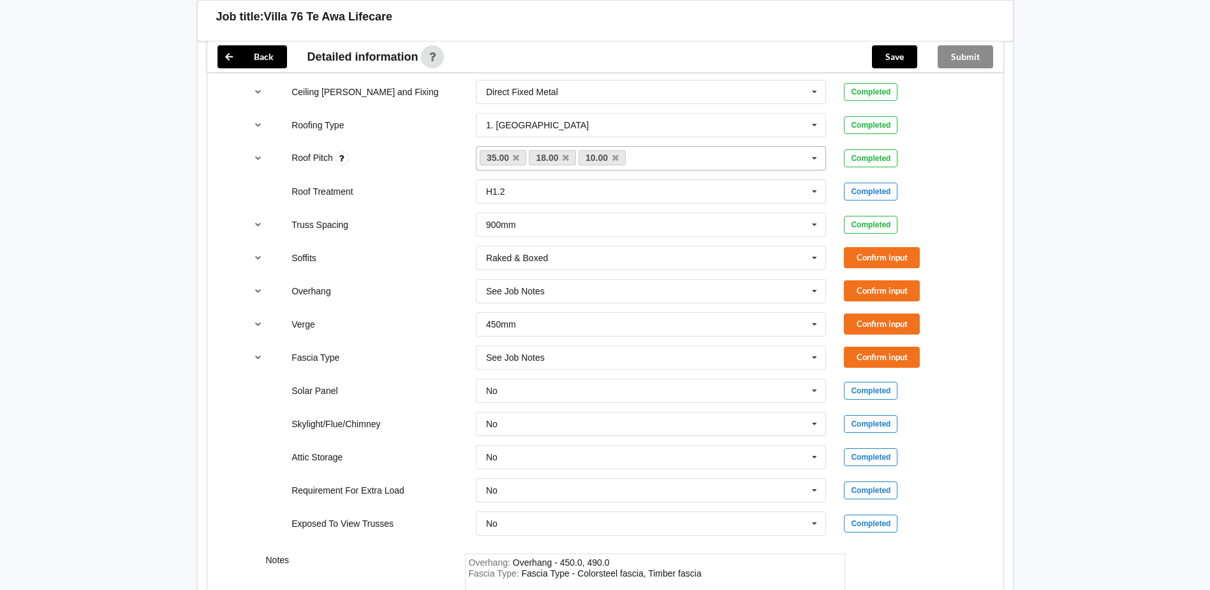
scroll to position [829, 0]
click at [537, 287] on div "See Job Notes" at bounding box center [515, 290] width 59 height 9
drag, startPoint x: 514, startPoint y: 360, endPoint x: 522, endPoint y: 359, distance: 7.8
click at [520, 359] on div "450mm" at bounding box center [652, 361] width 350 height 24
click at [858, 258] on button "Confirm input" at bounding box center [882, 256] width 76 height 21
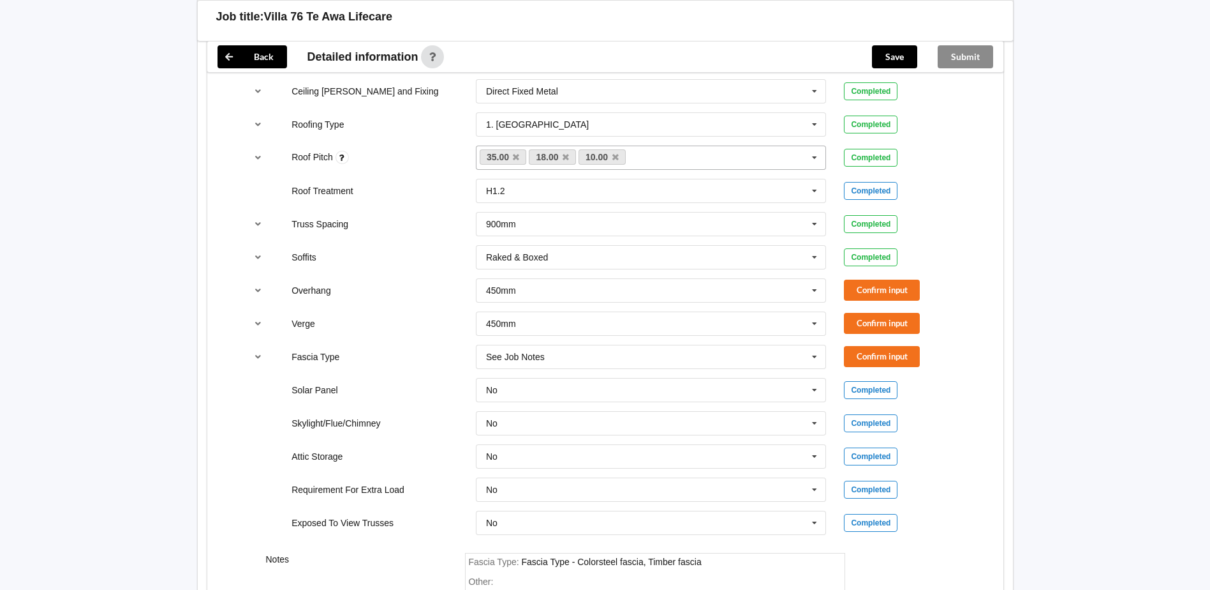
click at [868, 274] on div "Overhang 450mm See Job Notes 300mm 450mm 600mm 750mm Multiple Values – See As P…" at bounding box center [605, 290] width 737 height 42
click at [876, 283] on button "Confirm input" at bounding box center [882, 289] width 76 height 21
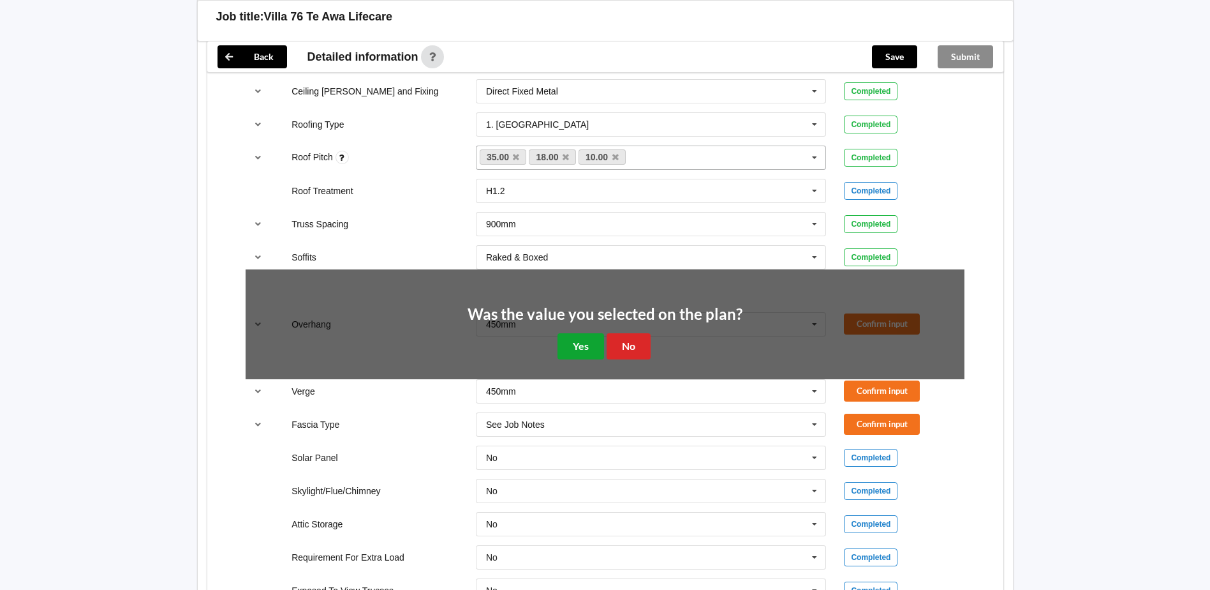
click at [597, 338] on button "Yes" at bounding box center [581, 346] width 47 height 26
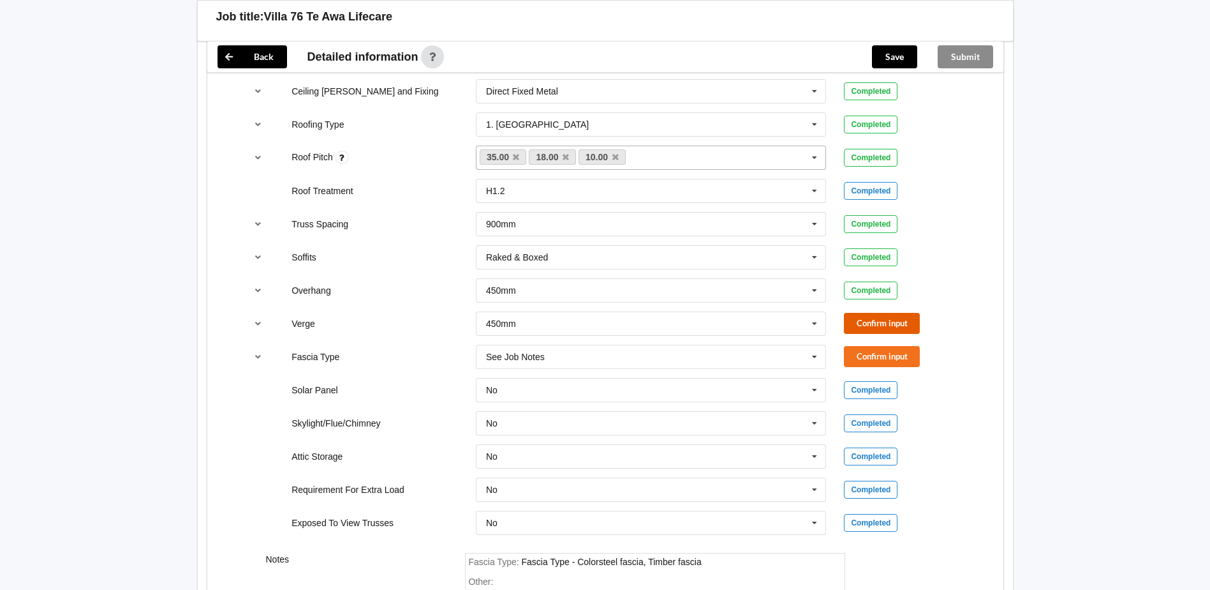
click at [874, 332] on button "Confirm input" at bounding box center [882, 323] width 76 height 21
click at [724, 363] on input "text" at bounding box center [652, 356] width 350 height 23
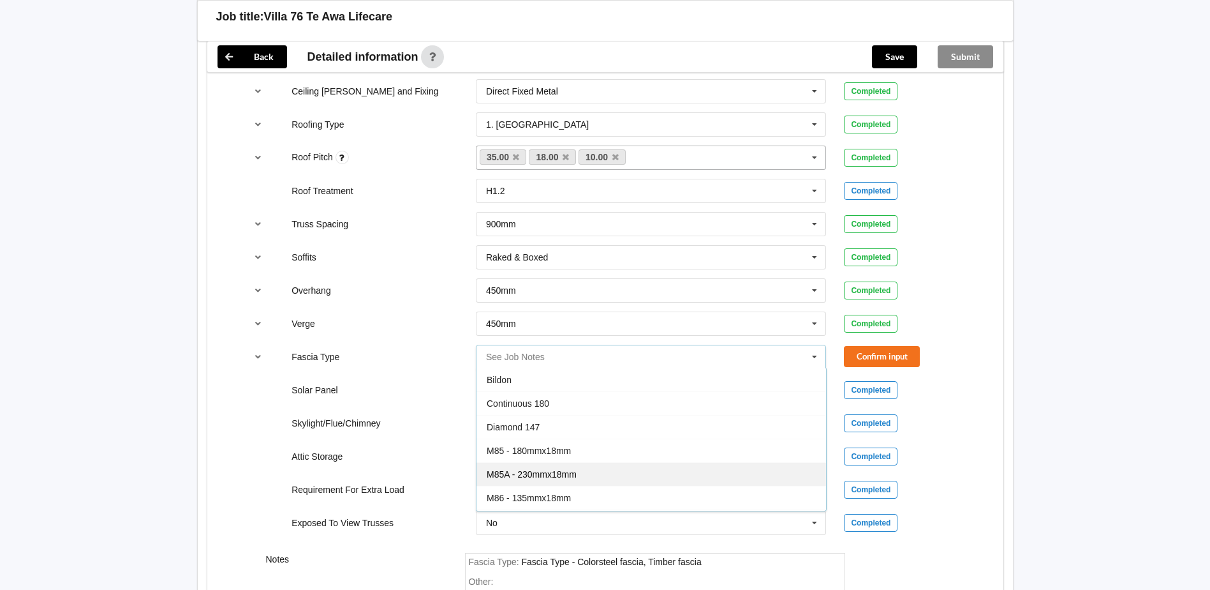
scroll to position [0, 0]
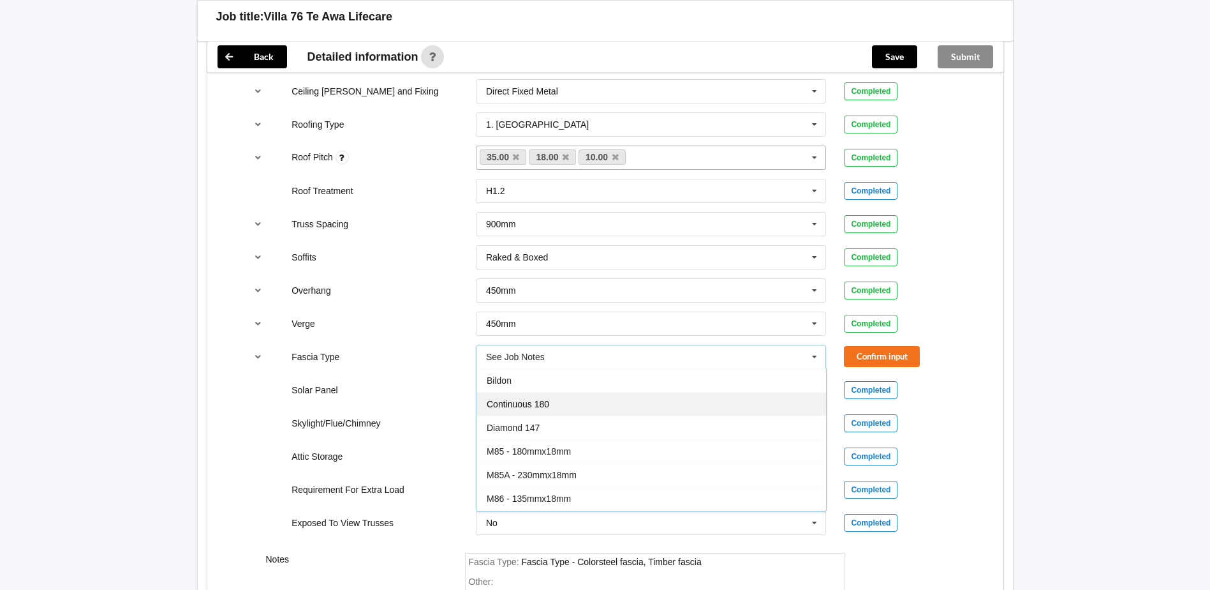
click at [548, 406] on span "Continuous 180" at bounding box center [518, 404] width 63 height 10
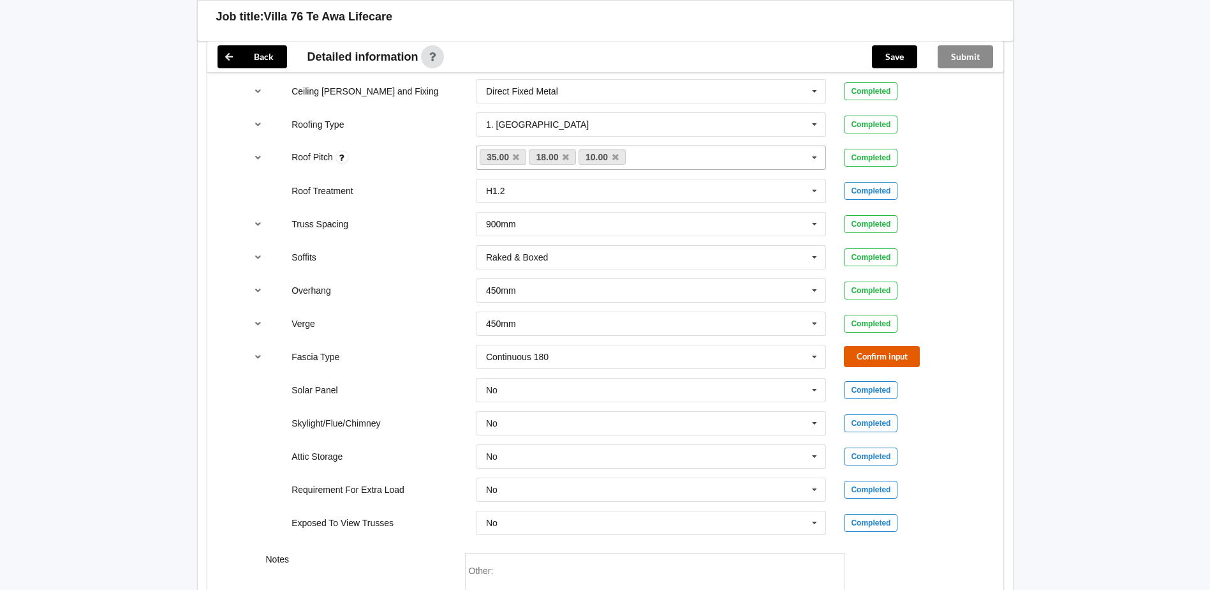
click at [874, 357] on button "Confirm input" at bounding box center [882, 356] width 76 height 21
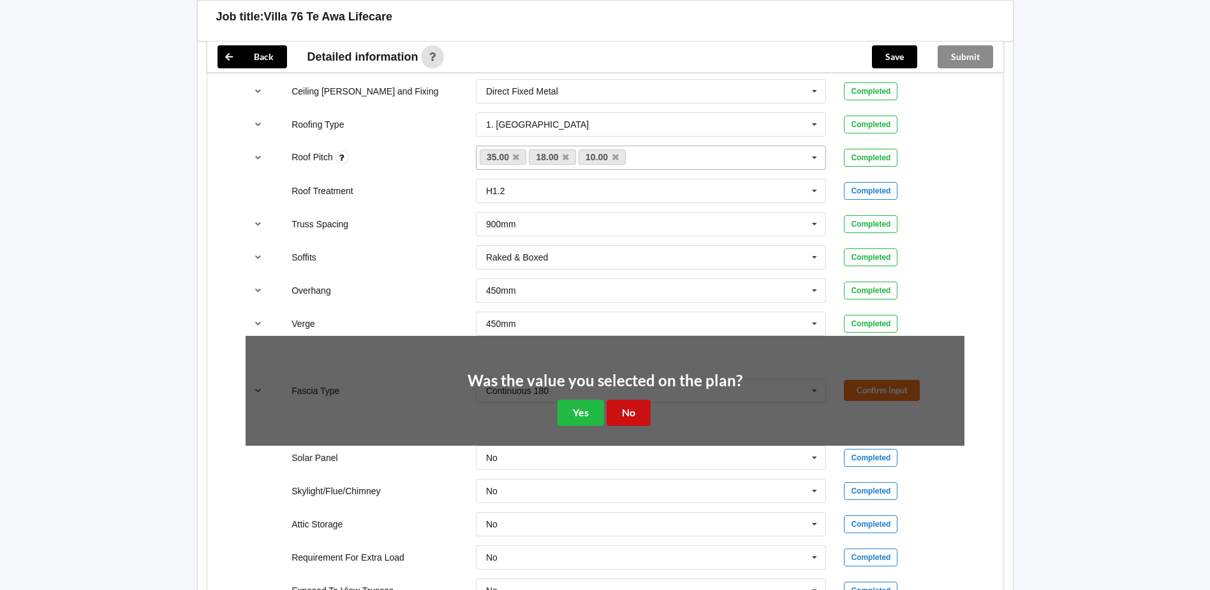
click at [625, 412] on button "No" at bounding box center [629, 412] width 44 height 26
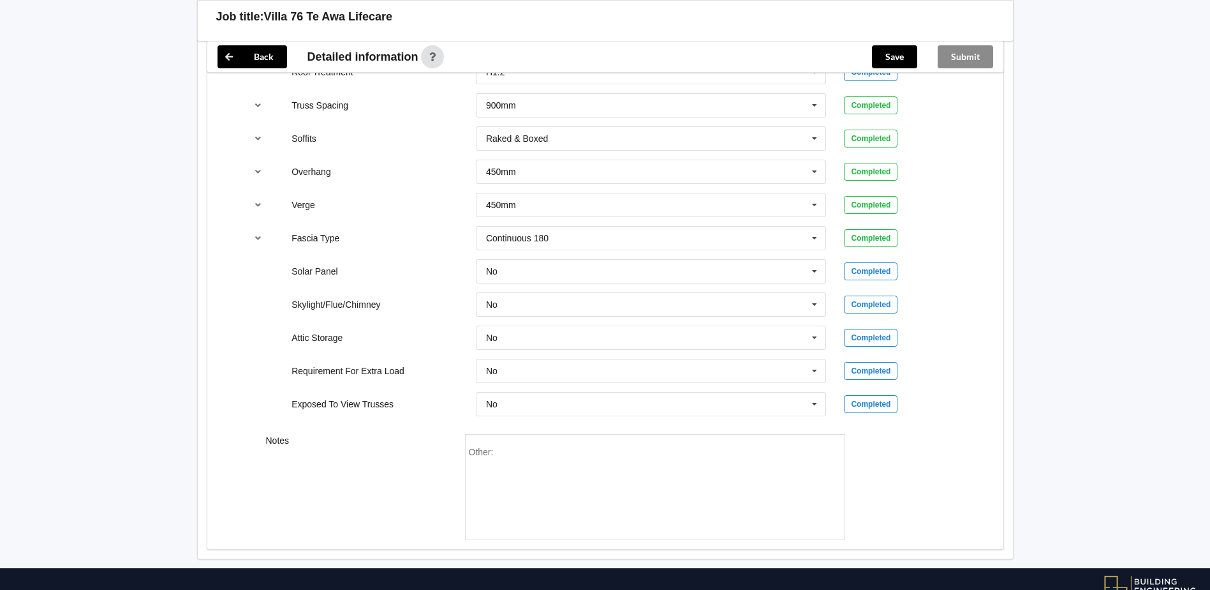
scroll to position [957, 0]
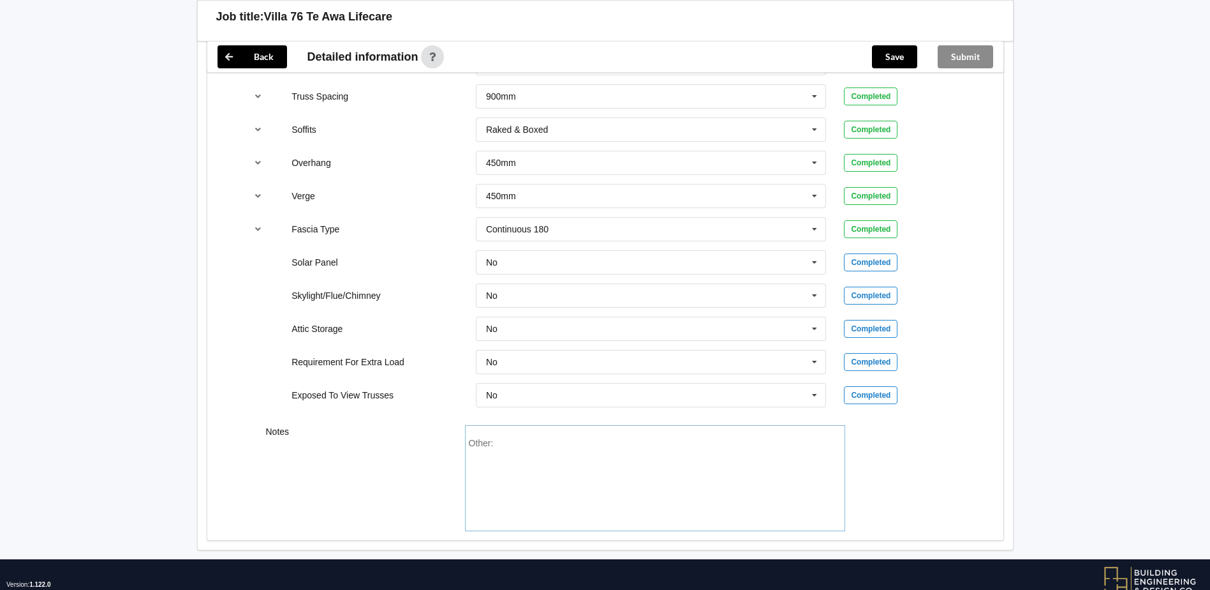
click at [580, 478] on div "Other:" at bounding box center [655, 482] width 373 height 89
click at [889, 51] on button "Save" at bounding box center [894, 56] width 45 height 23
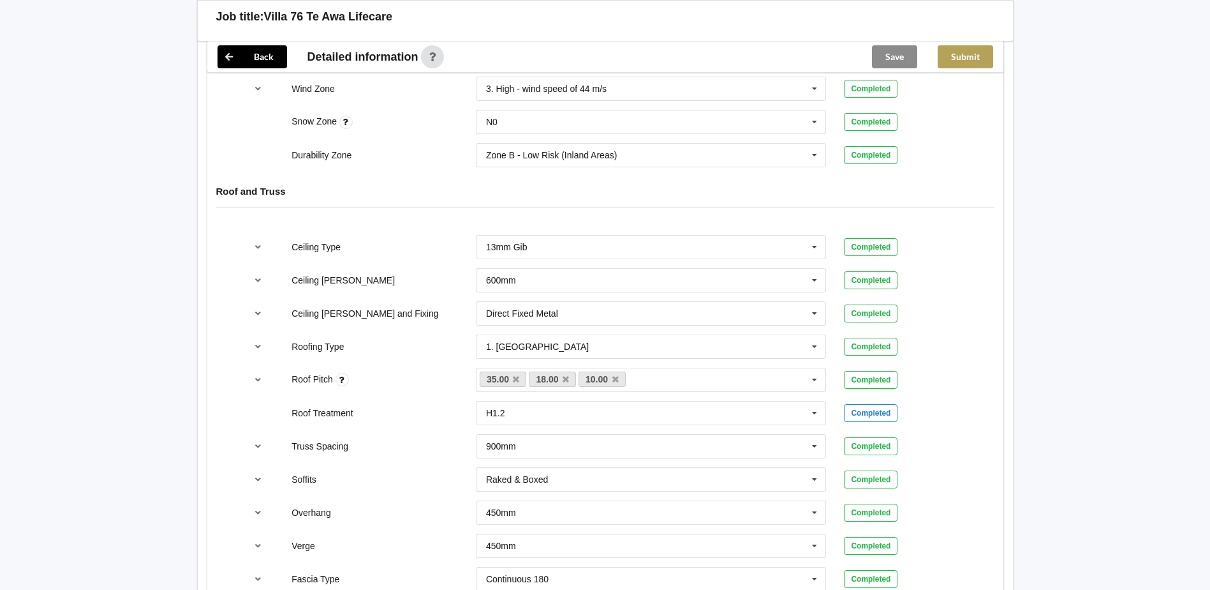
click at [985, 62] on button "Submit" at bounding box center [966, 56] width 56 height 23
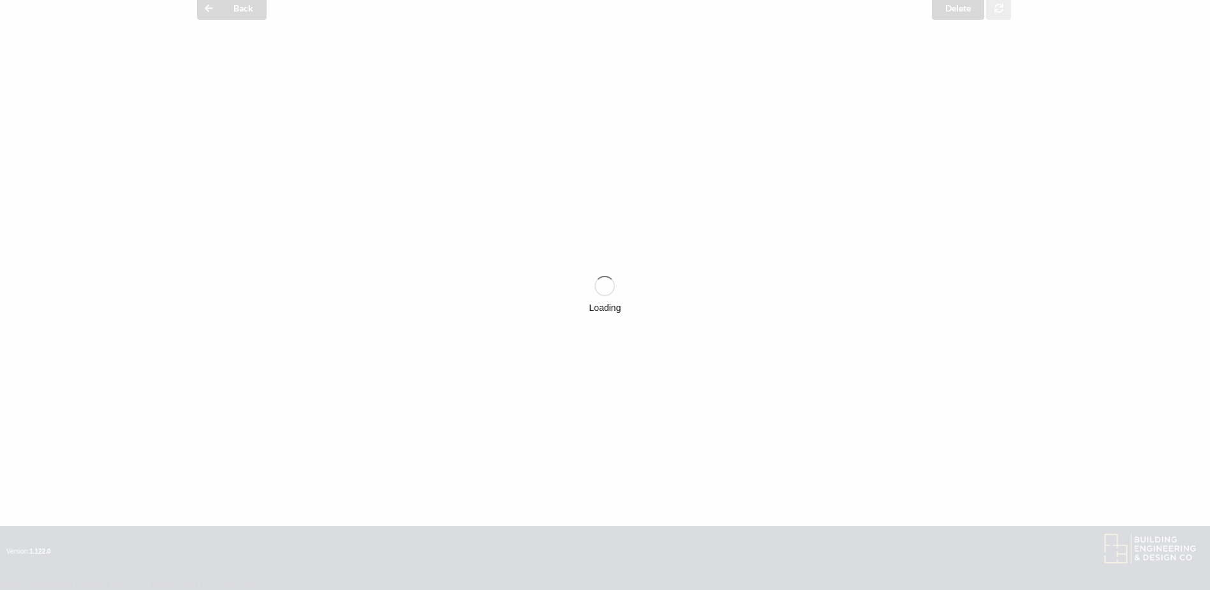
scroll to position [549, 0]
